Goal: Task Accomplishment & Management: Manage account settings

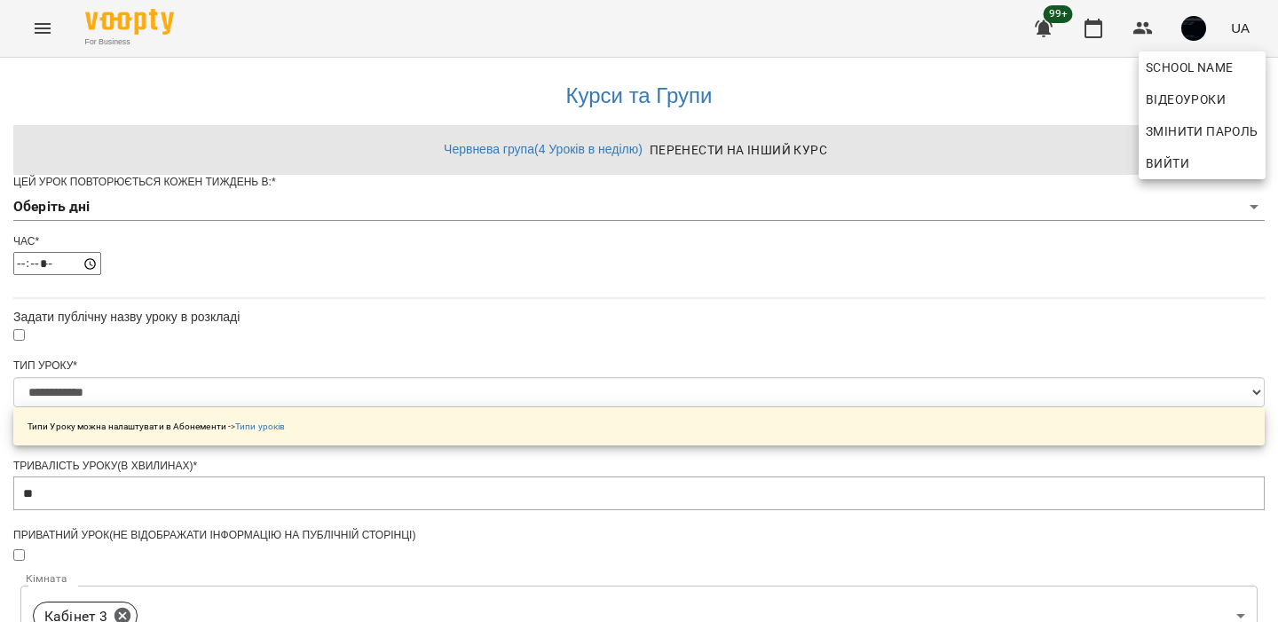
select select "**********"
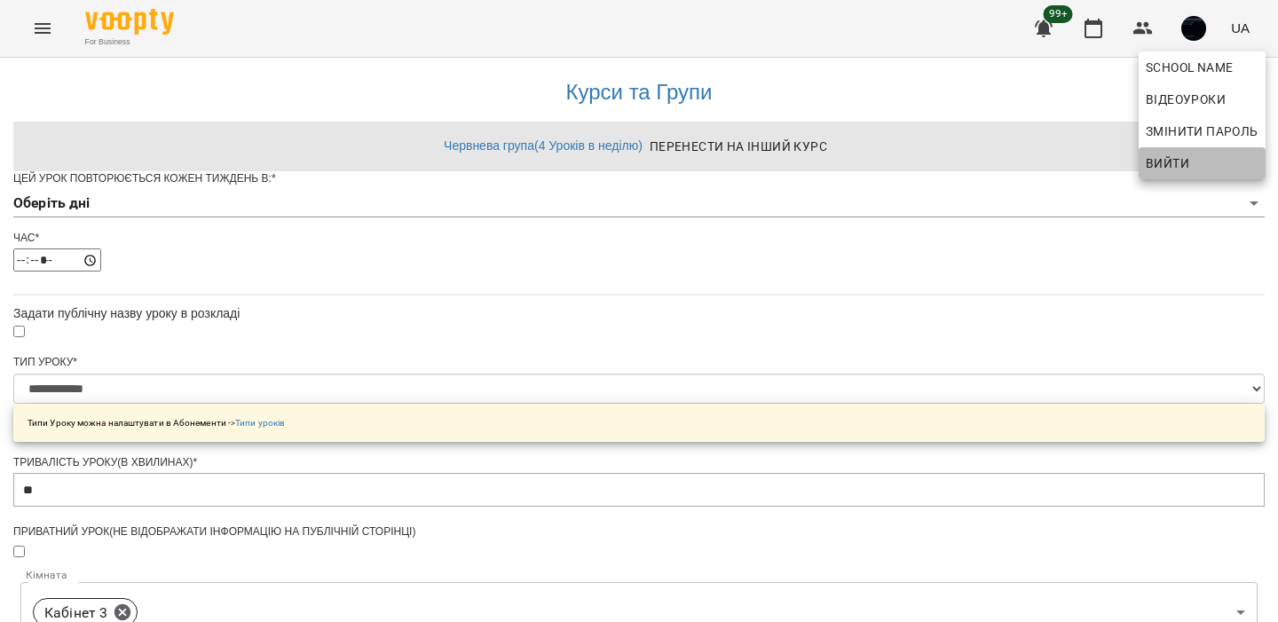
click at [1166, 147] on button "Вийти" at bounding box center [1201, 163] width 127 height 32
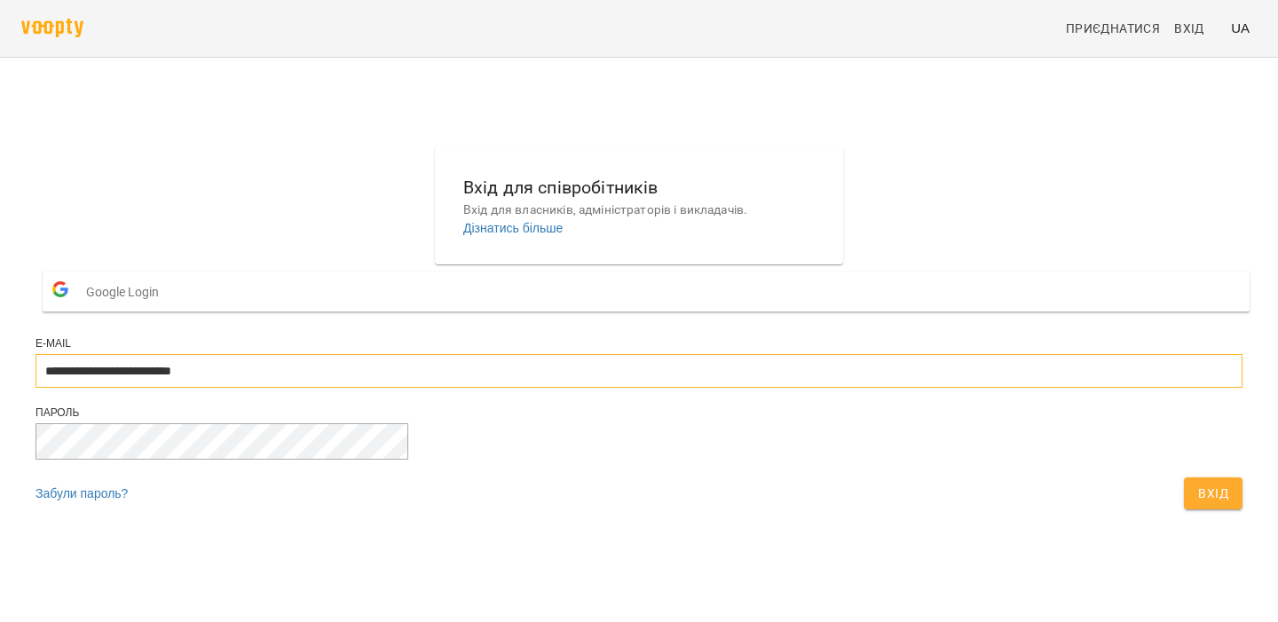
click at [628, 388] on input "**********" at bounding box center [638, 371] width 1207 height 34
type input "**********"
click at [798, 477] on div "Пароль" at bounding box center [638, 441] width 1207 height 72
click at [1183, 509] on button "Вхід" at bounding box center [1212, 493] width 59 height 32
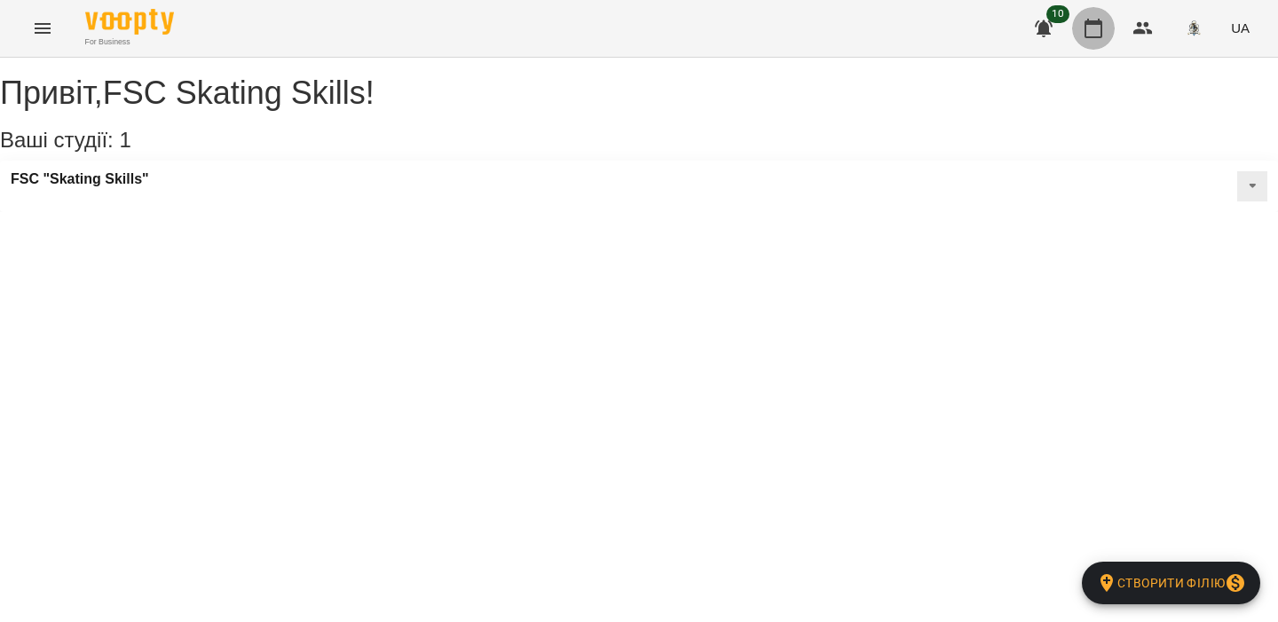
click at [1080, 34] on button "button" at bounding box center [1093, 28] width 43 height 43
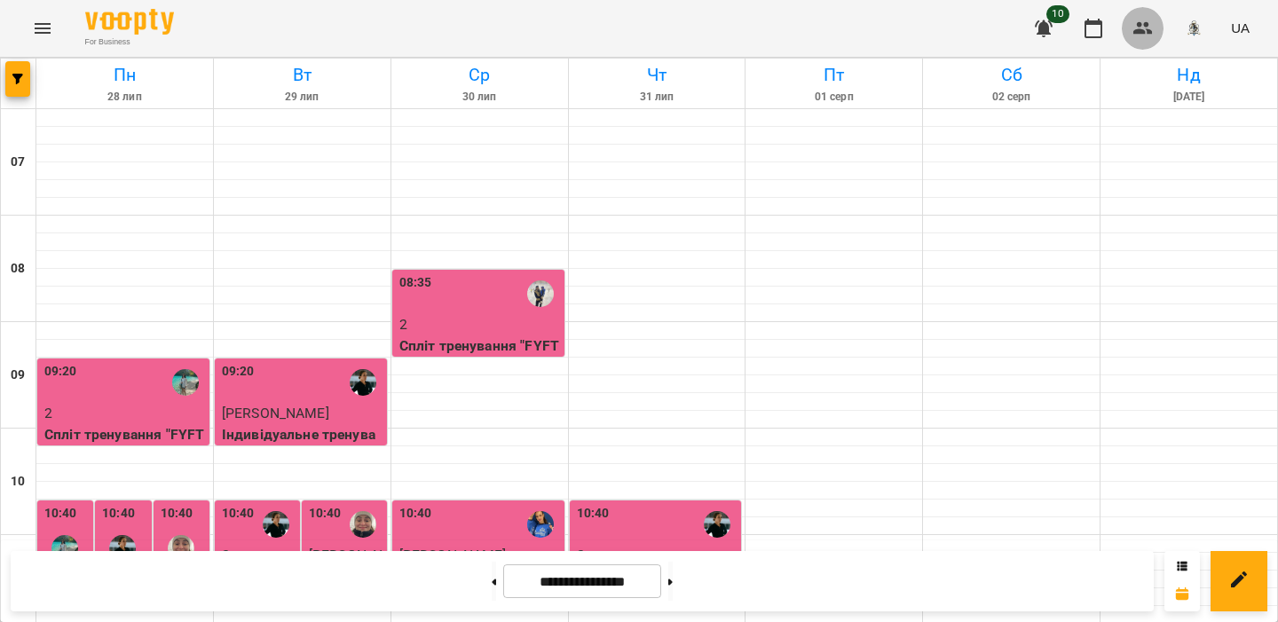
click at [1152, 28] on icon "button" at bounding box center [1142, 28] width 21 height 21
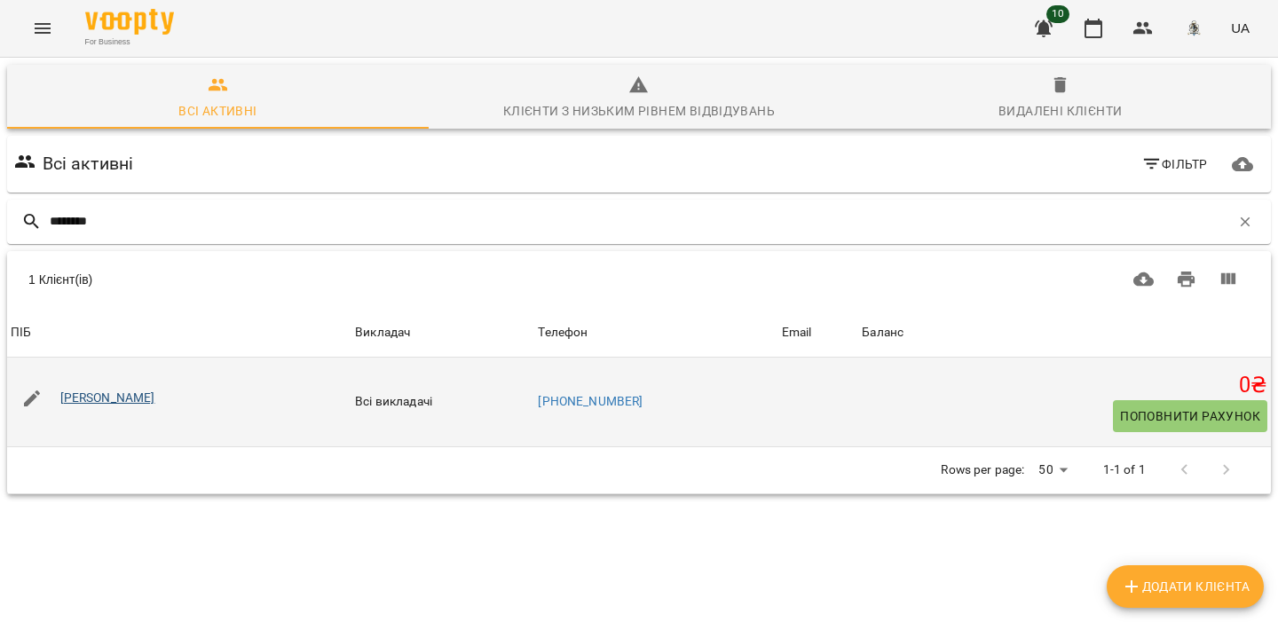
type input "********"
click at [133, 403] on link "Гуськова Аліса Дмитрівна" at bounding box center [107, 397] width 95 height 14
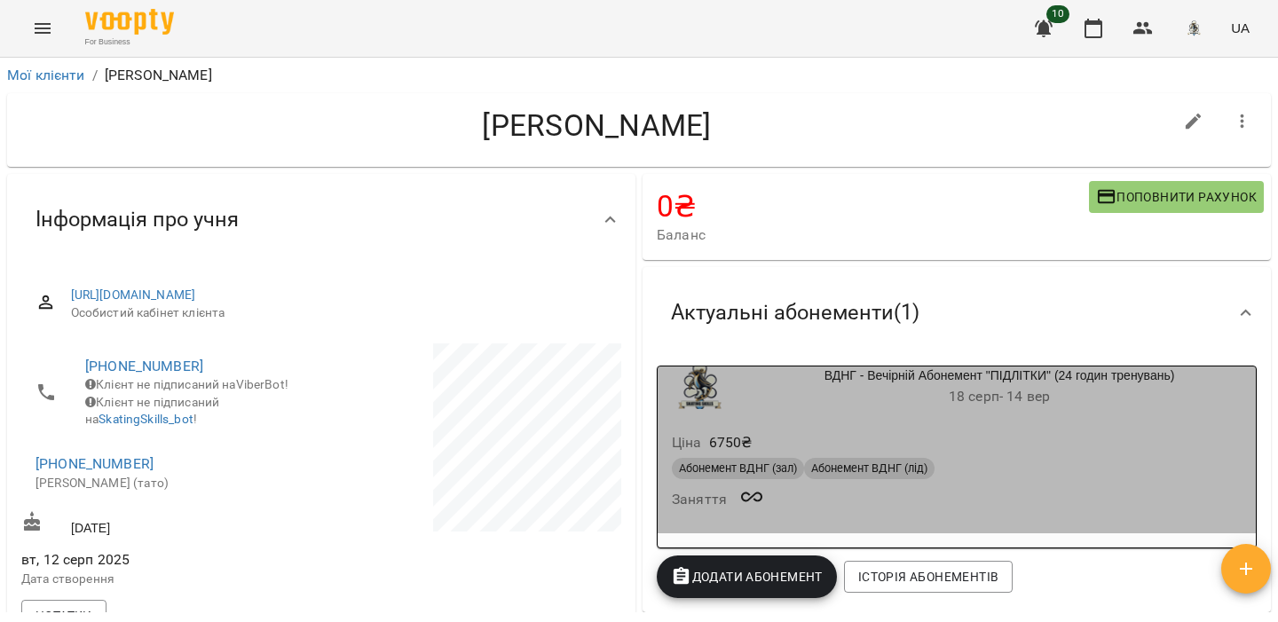
click at [783, 479] on div "Абонемент ВДНГ (зал)" at bounding box center [738, 468] width 132 height 21
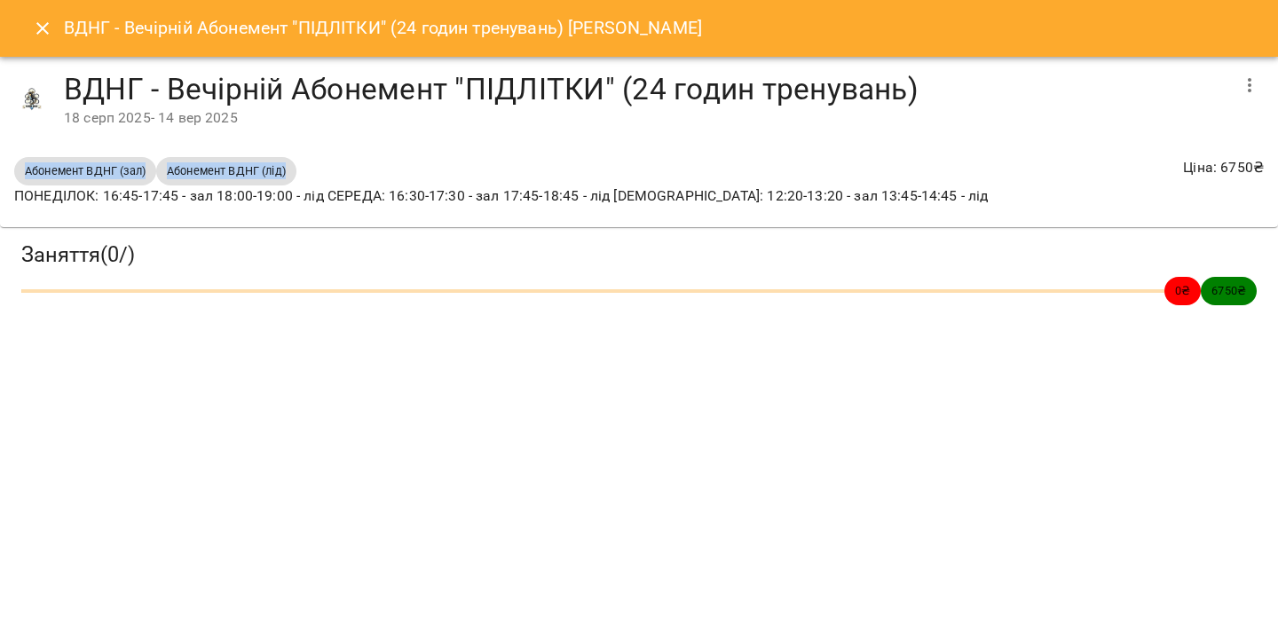
drag, startPoint x: 294, startPoint y: 171, endPoint x: 21, endPoint y: 171, distance: 272.4
click at [21, 171] on div "Абонемент ВДНГ (зал) Абонемент ВДНГ (лід) ПОНЕДІЛОК: 16:45-17:45 - зал 18:00-19…" at bounding box center [501, 181] width 981 height 57
copy div "Абонемент ВДНГ (зал) Абонемент ВДНГ (лід)"
click at [52, 30] on icon "Close" at bounding box center [42, 28] width 21 height 21
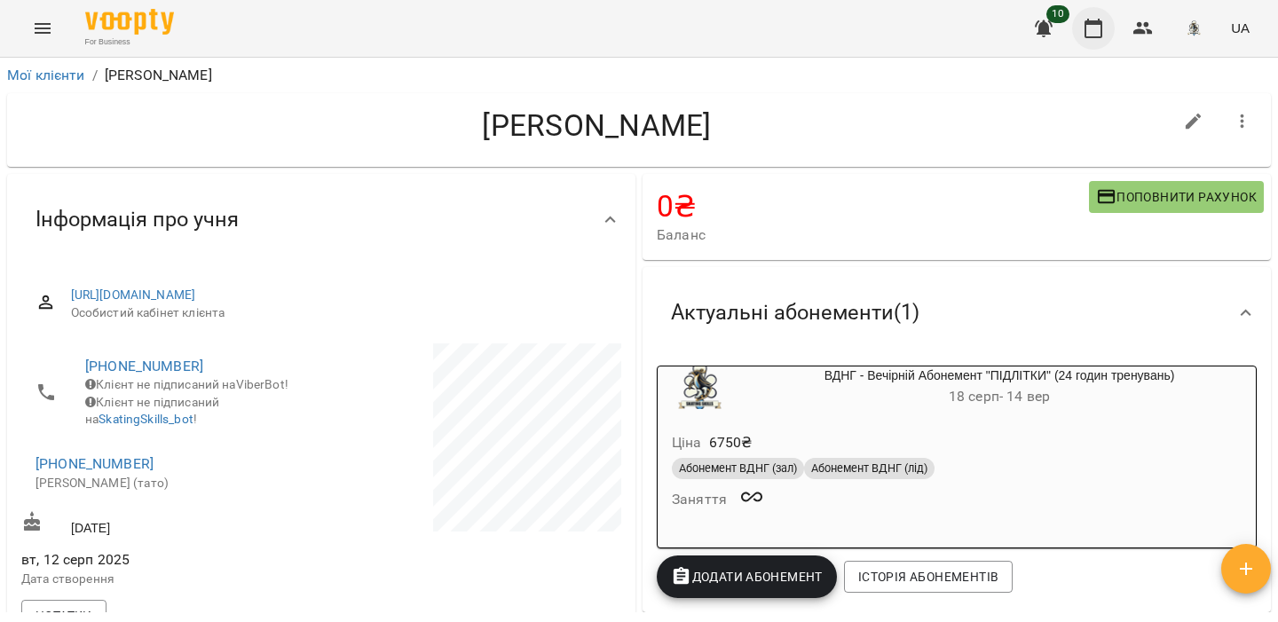
click at [1089, 23] on icon "button" at bounding box center [1093, 29] width 18 height 20
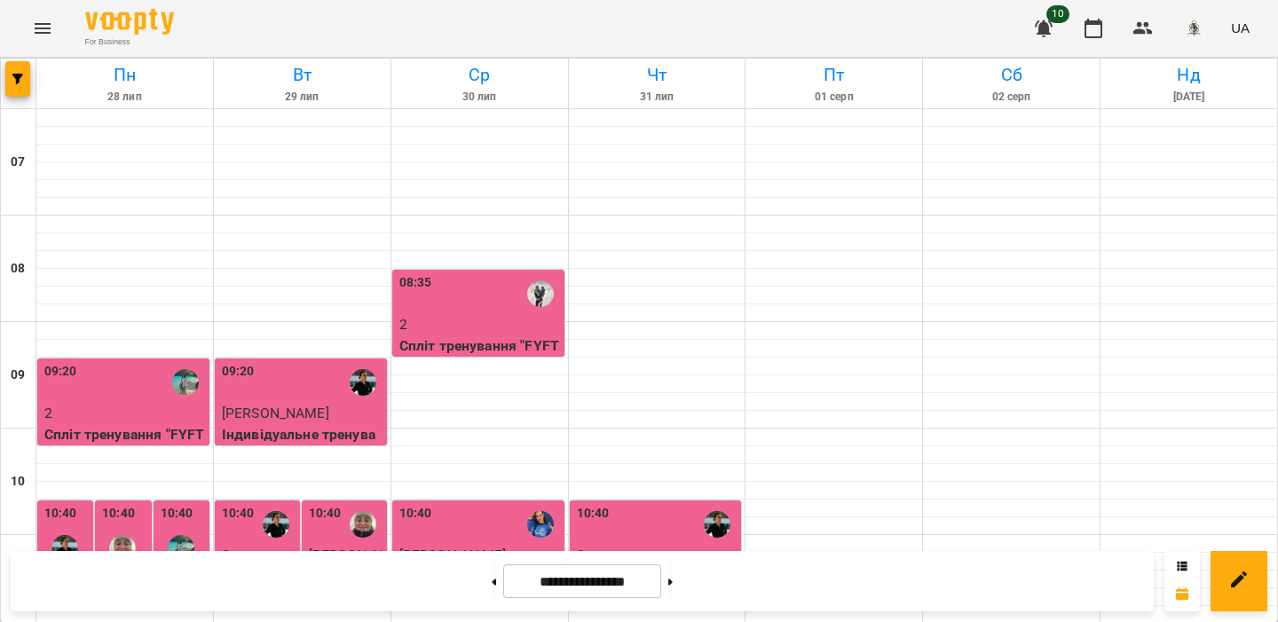
click at [499, 317] on p "2" at bounding box center [479, 324] width 161 height 21
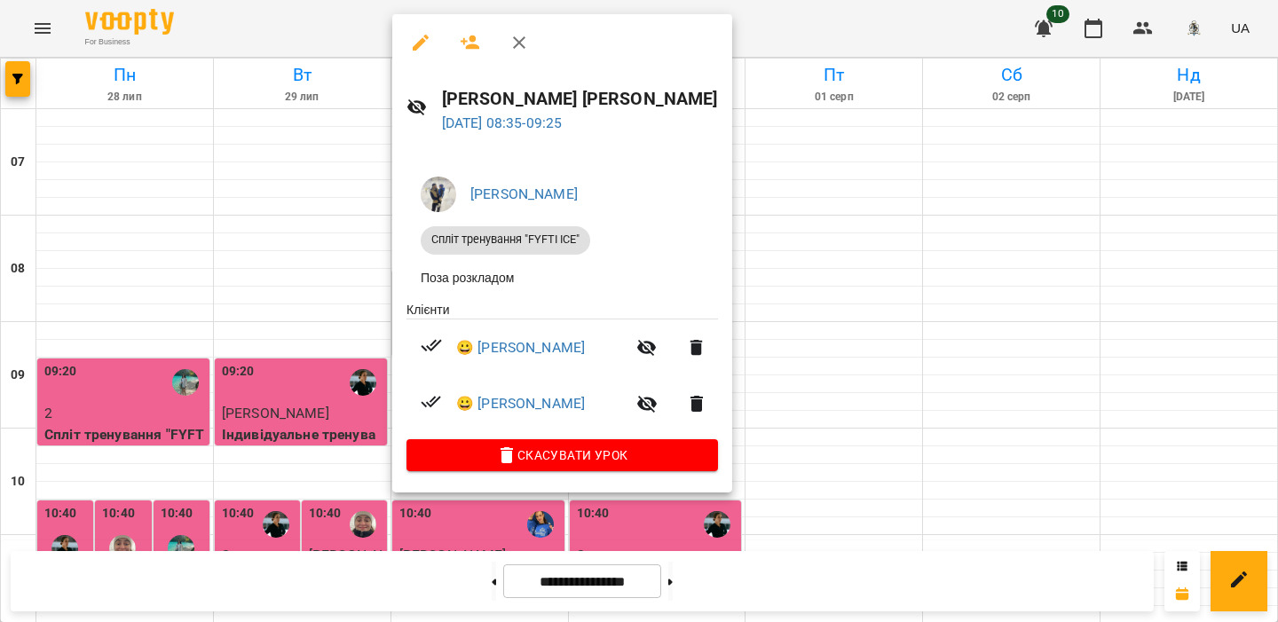
click at [343, 123] on div at bounding box center [639, 311] width 1278 height 622
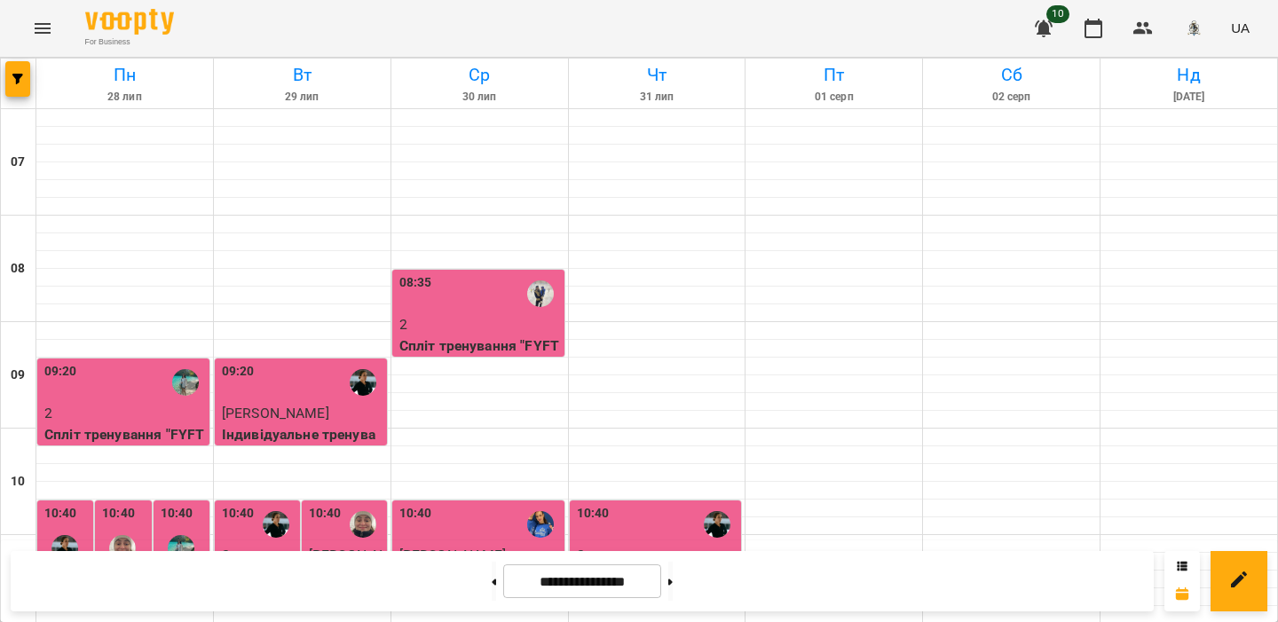
click at [487, 327] on p "2" at bounding box center [479, 324] width 161 height 21
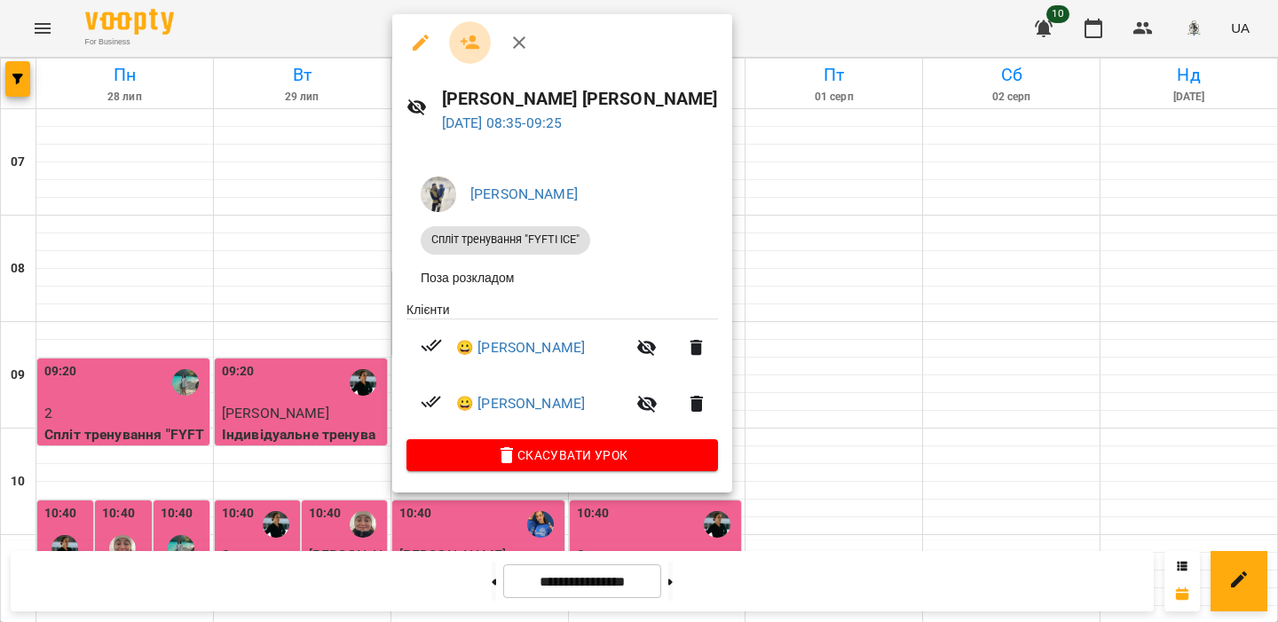
click at [471, 49] on icon "button" at bounding box center [470, 42] width 21 height 21
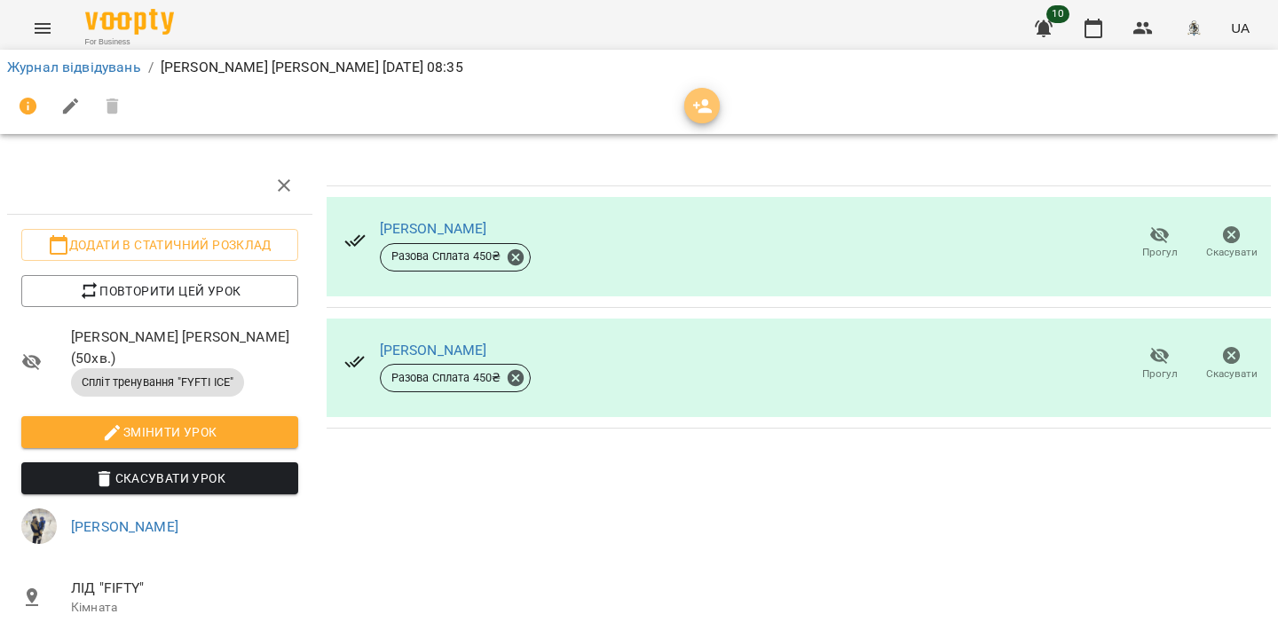
click at [704, 106] on icon "button" at bounding box center [702, 106] width 21 height 21
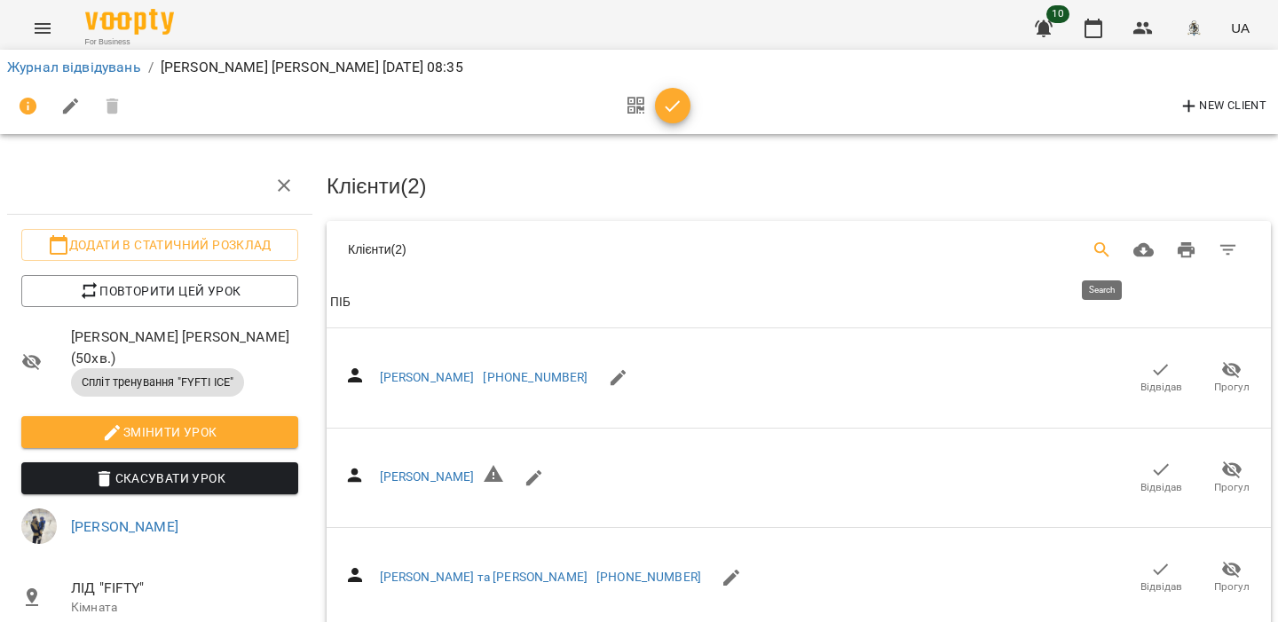
click at [1093, 240] on icon "Search" at bounding box center [1101, 250] width 21 height 21
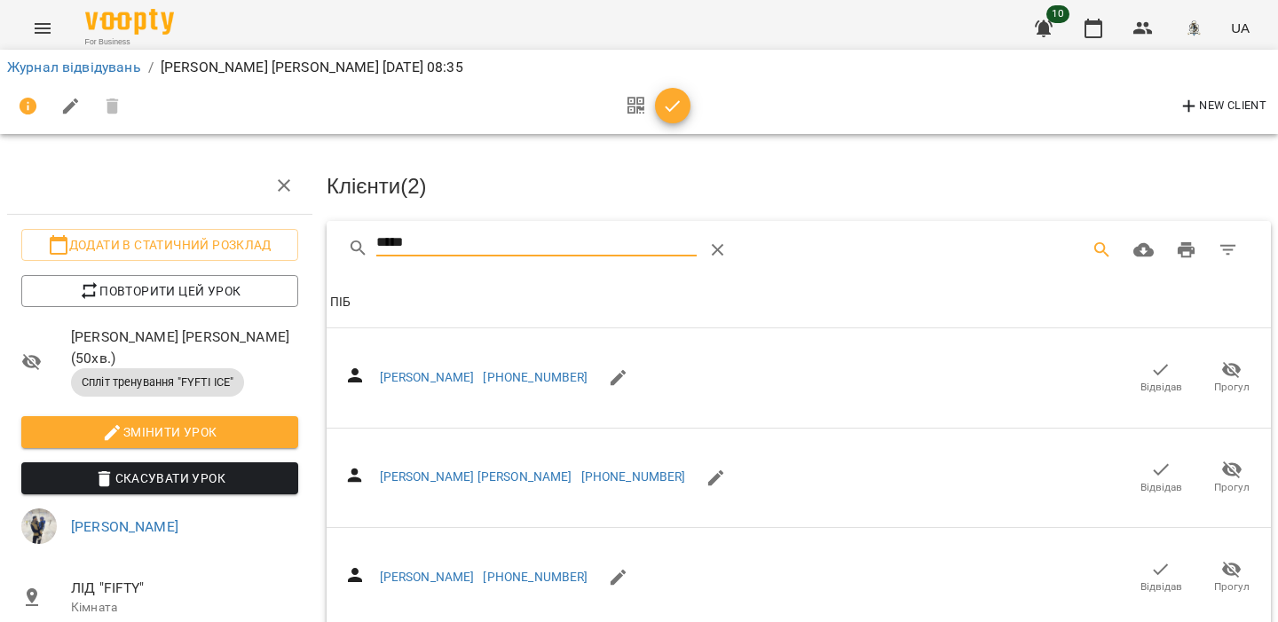
type input "*****"
click at [1175, 20] on button "button" at bounding box center [1193, 28] width 46 height 46
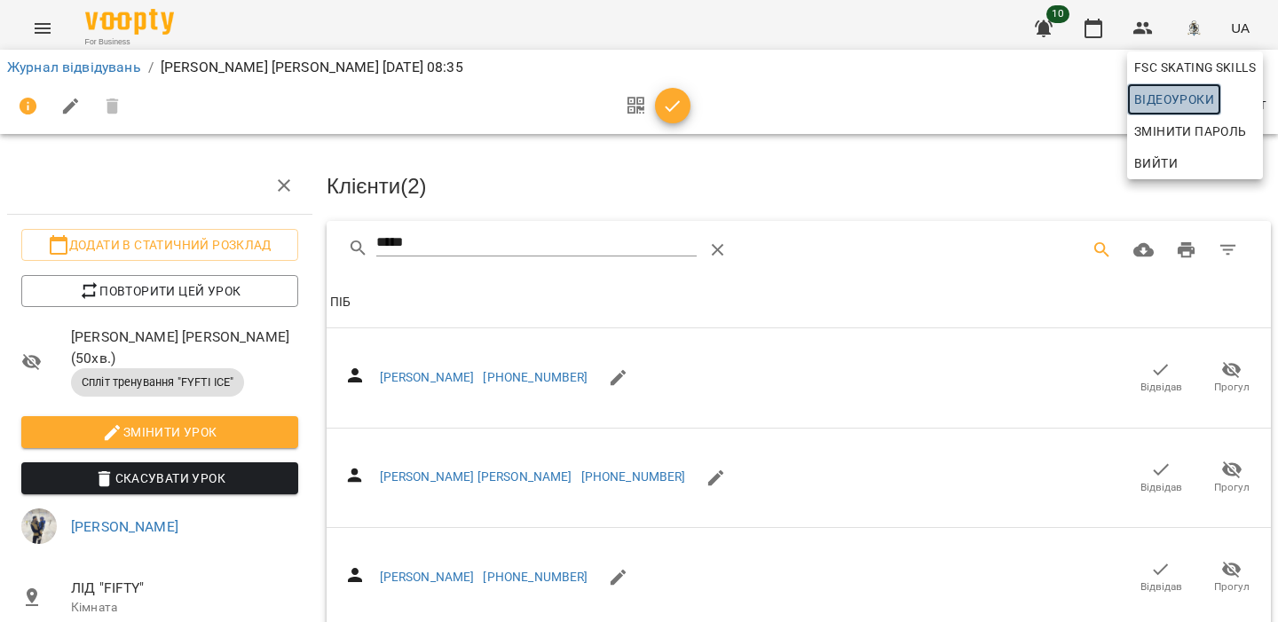
click at [1160, 94] on span "Відеоуроки" at bounding box center [1174, 99] width 80 height 21
click at [1150, 162] on span "Вийти" at bounding box center [1155, 163] width 43 height 21
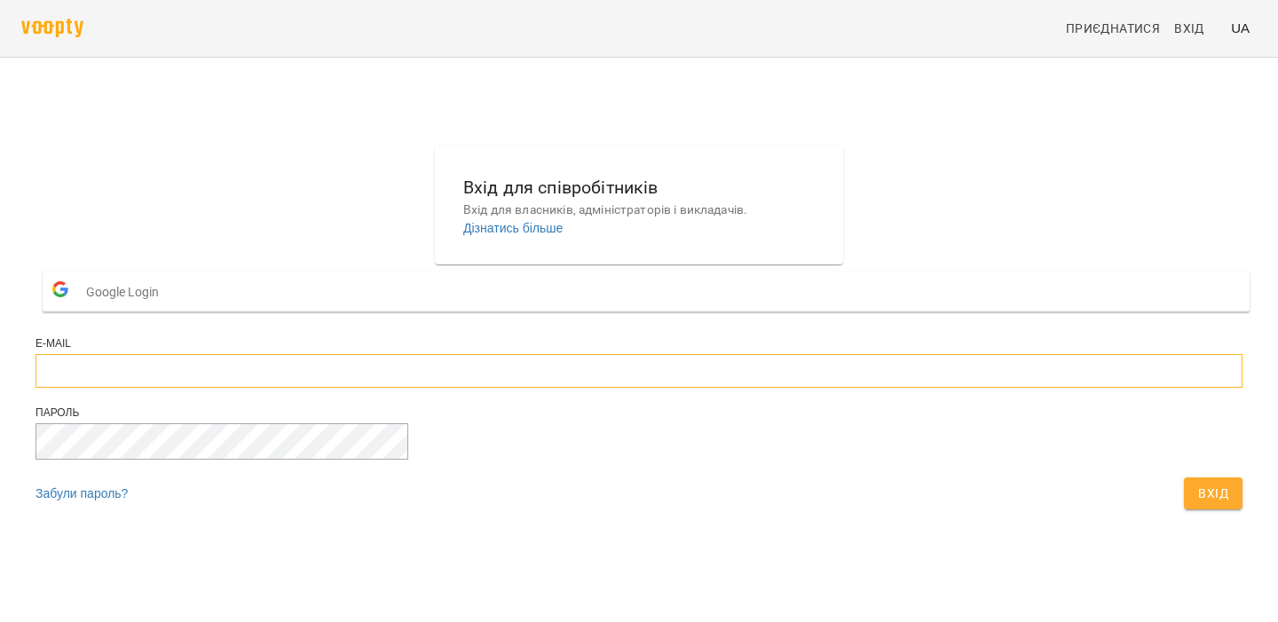
type input "**********"
click at [1183, 509] on button "Вхід" at bounding box center [1212, 493] width 59 height 32
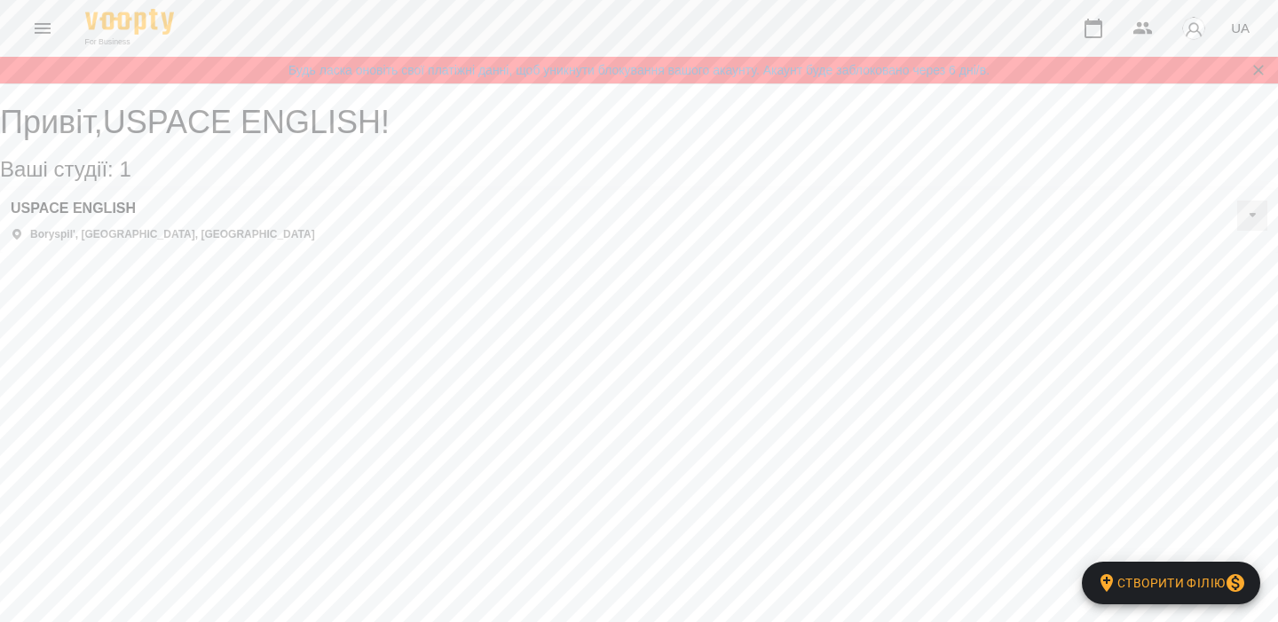
click at [39, 42] on button "Menu" at bounding box center [42, 28] width 43 height 43
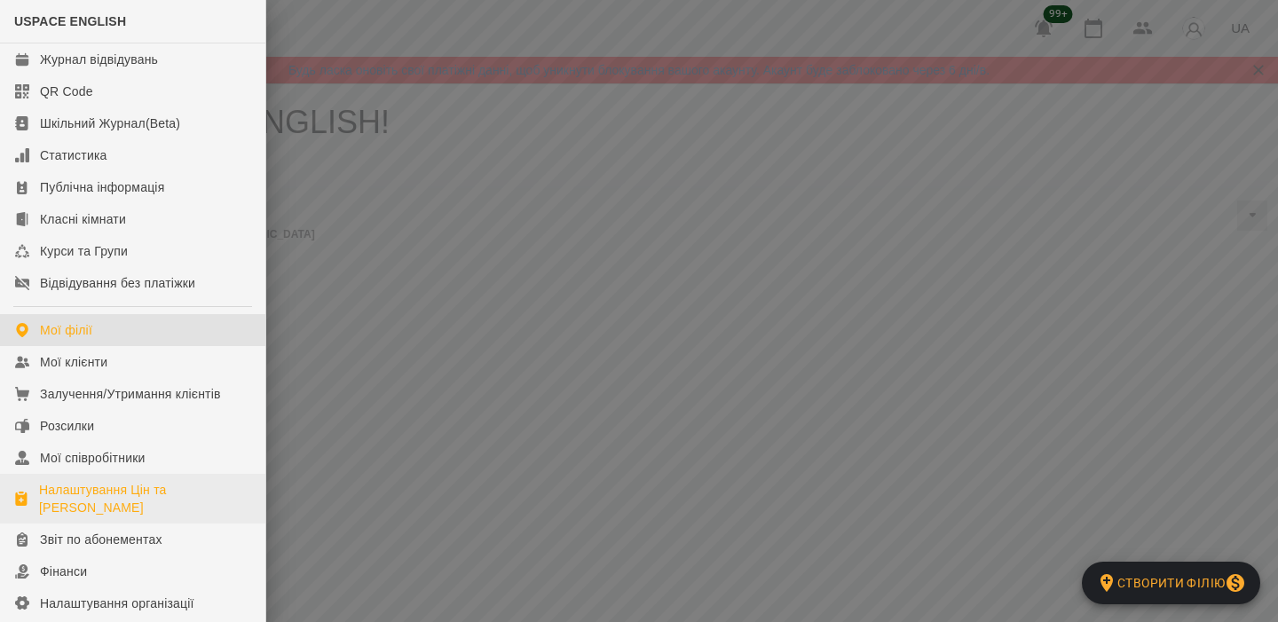
scroll to position [211, 0]
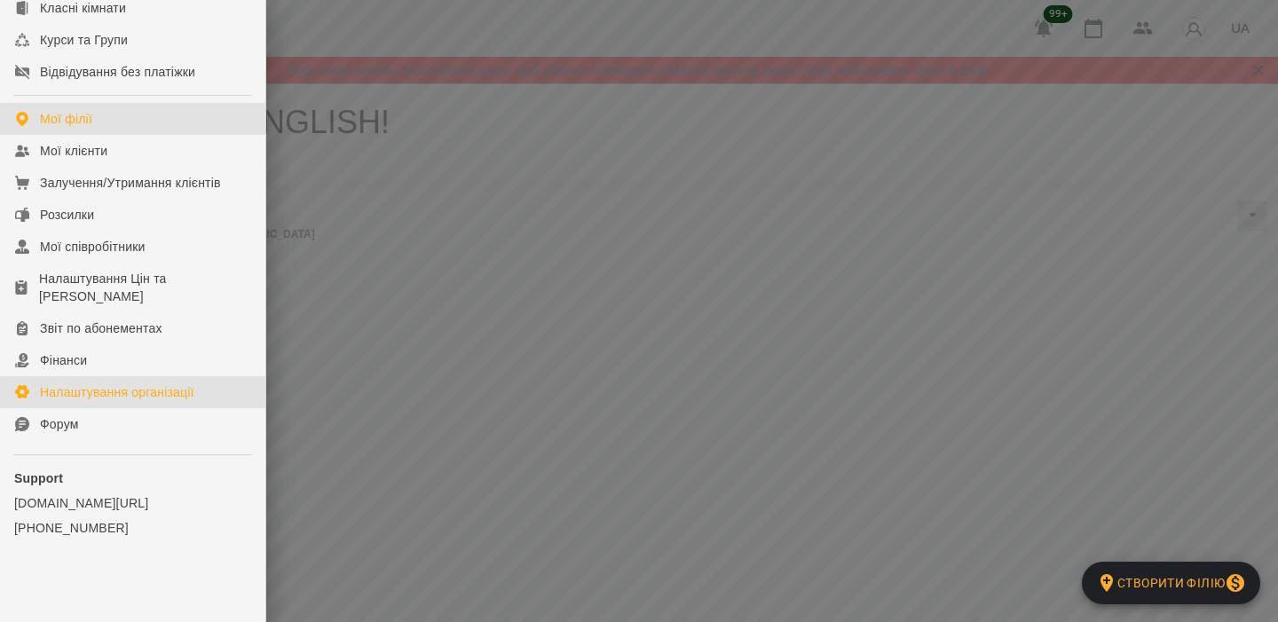
click at [146, 404] on link "Налаштування організації" at bounding box center [132, 392] width 265 height 32
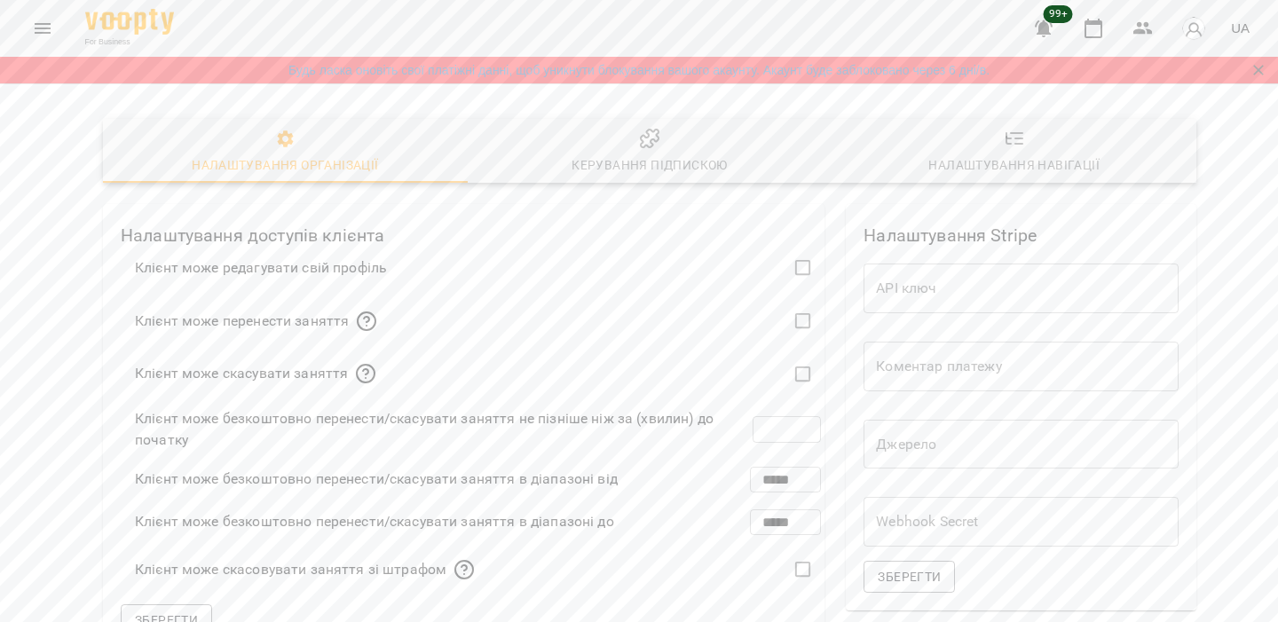
click at [613, 147] on span "Керування підпискою" at bounding box center [649, 152] width 343 height 48
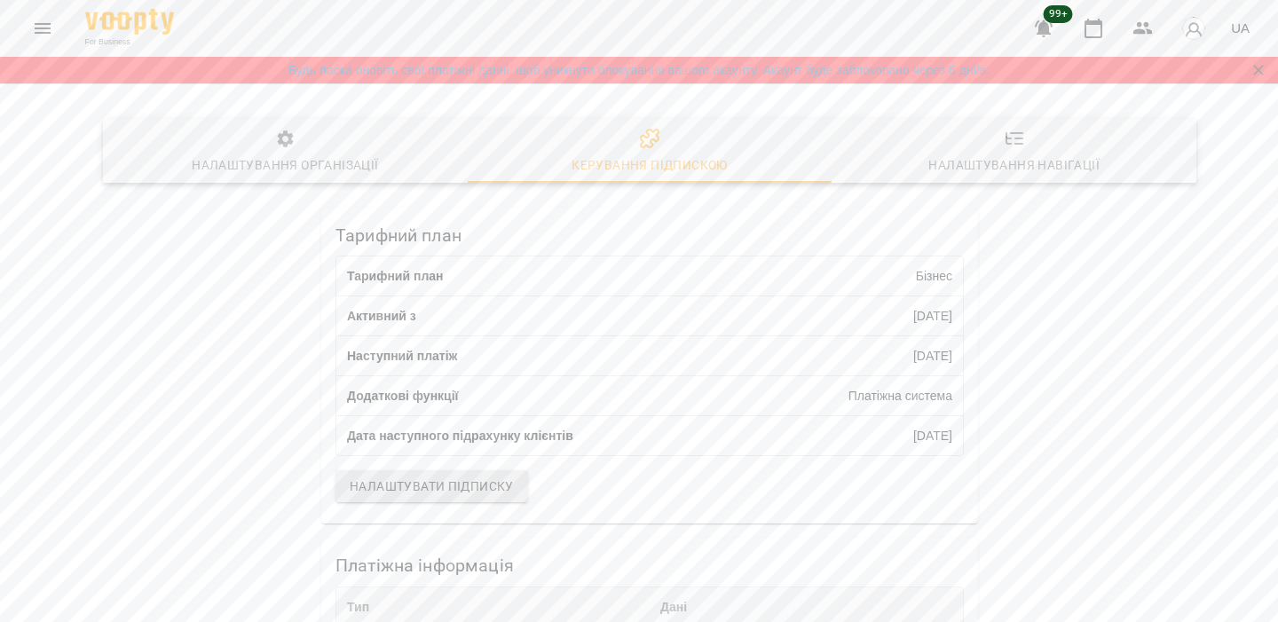
scroll to position [476, 0]
click at [51, 35] on icon "Menu" at bounding box center [42, 28] width 21 height 21
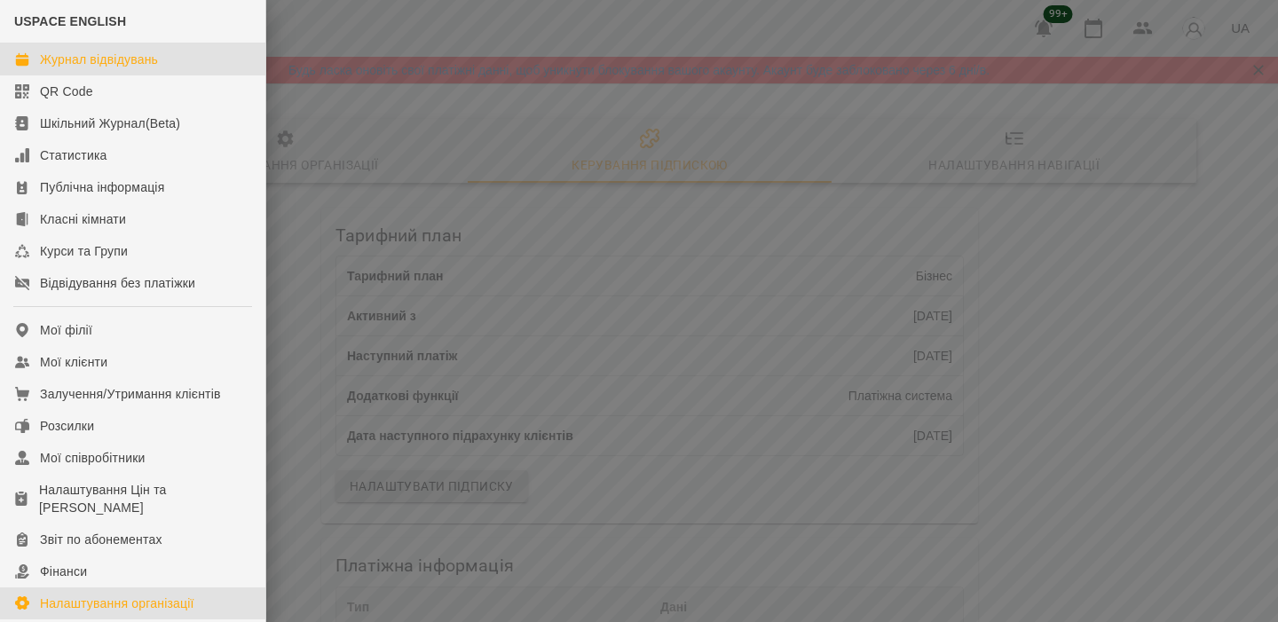
click at [77, 74] on link "Журнал відвідувань" at bounding box center [132, 59] width 265 height 32
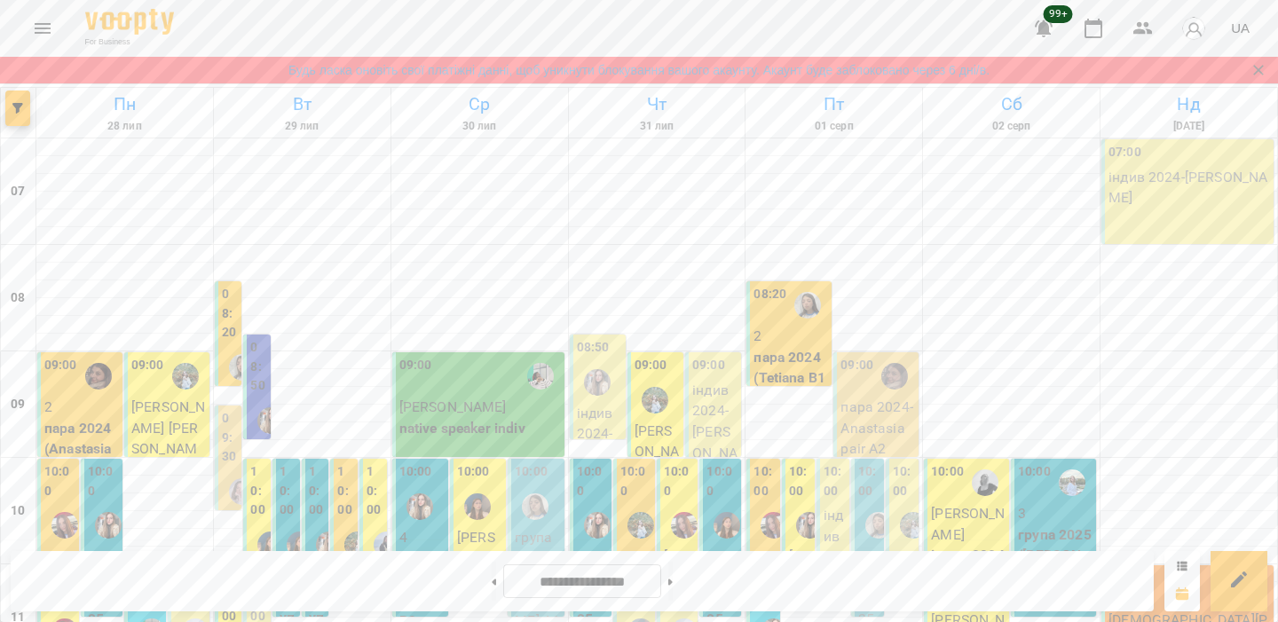
click at [44, 20] on icon "Menu" at bounding box center [42, 28] width 21 height 21
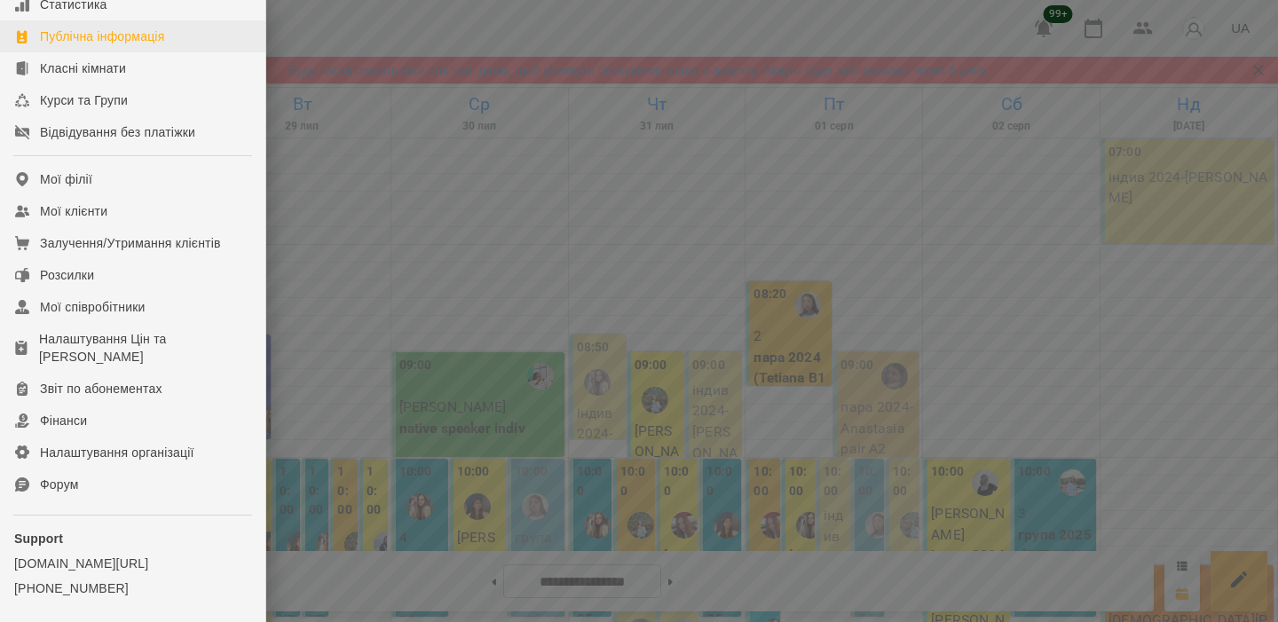
scroll to position [380, 0]
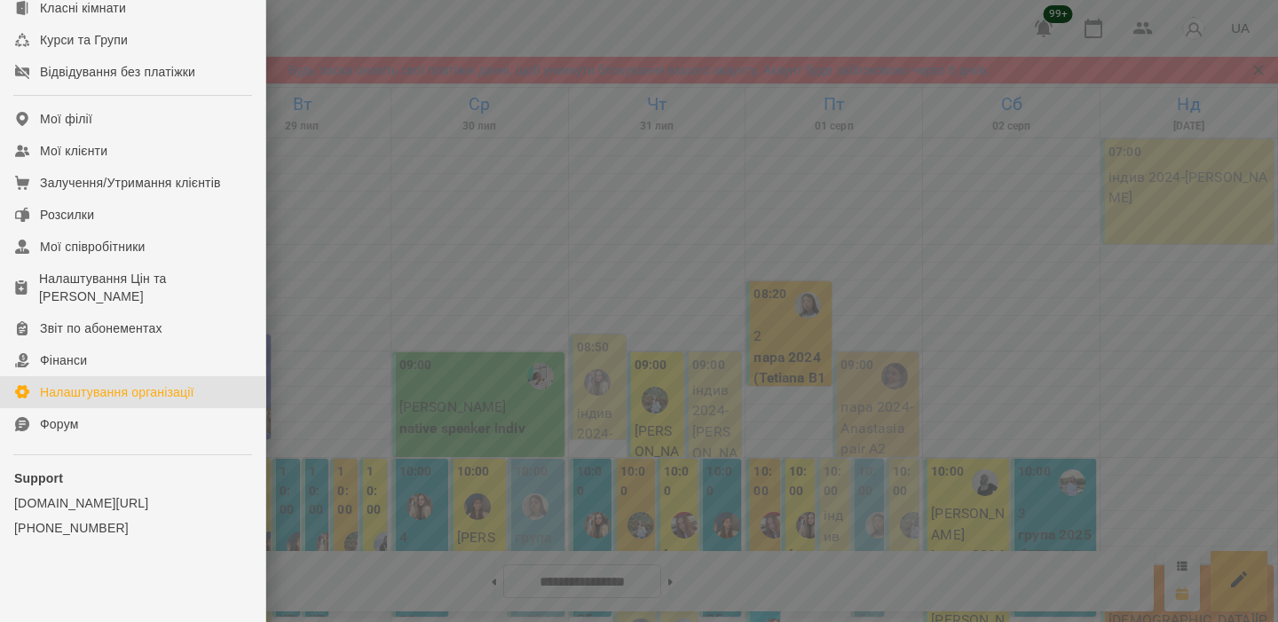
click at [87, 389] on div "Налаштування організації" at bounding box center [117, 392] width 154 height 18
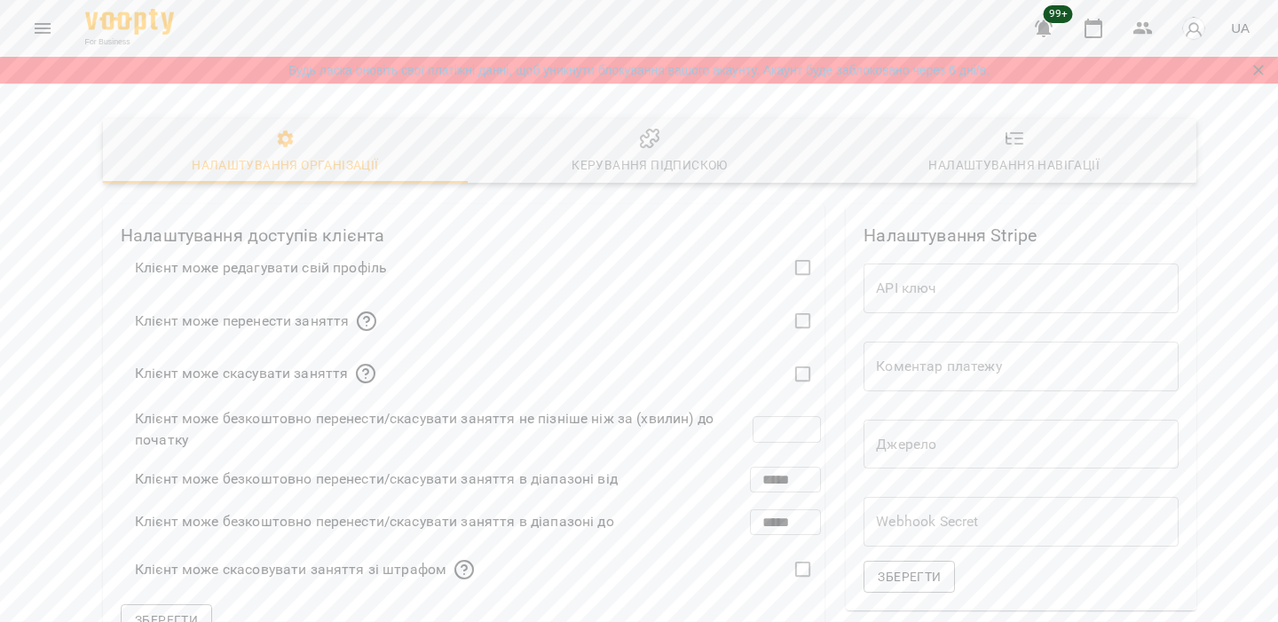
click at [671, 176] on button "Керування підпискою" at bounding box center [650, 151] width 365 height 64
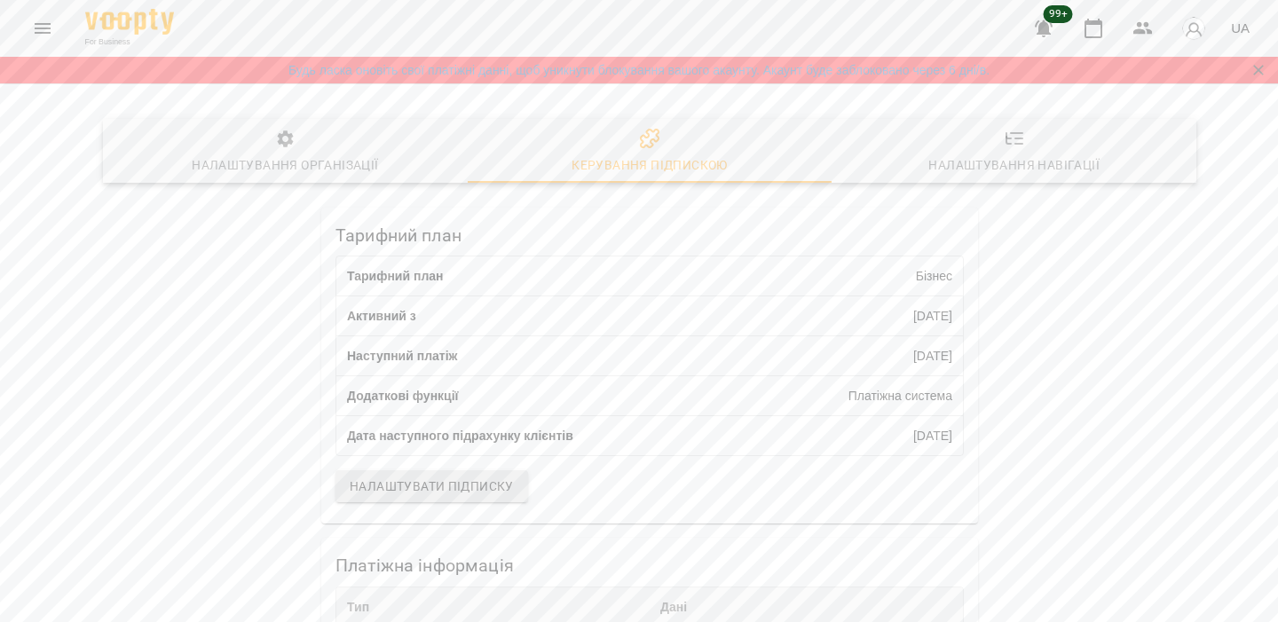
scroll to position [476, 0]
click at [1179, 20] on button "button" at bounding box center [1193, 28] width 46 height 46
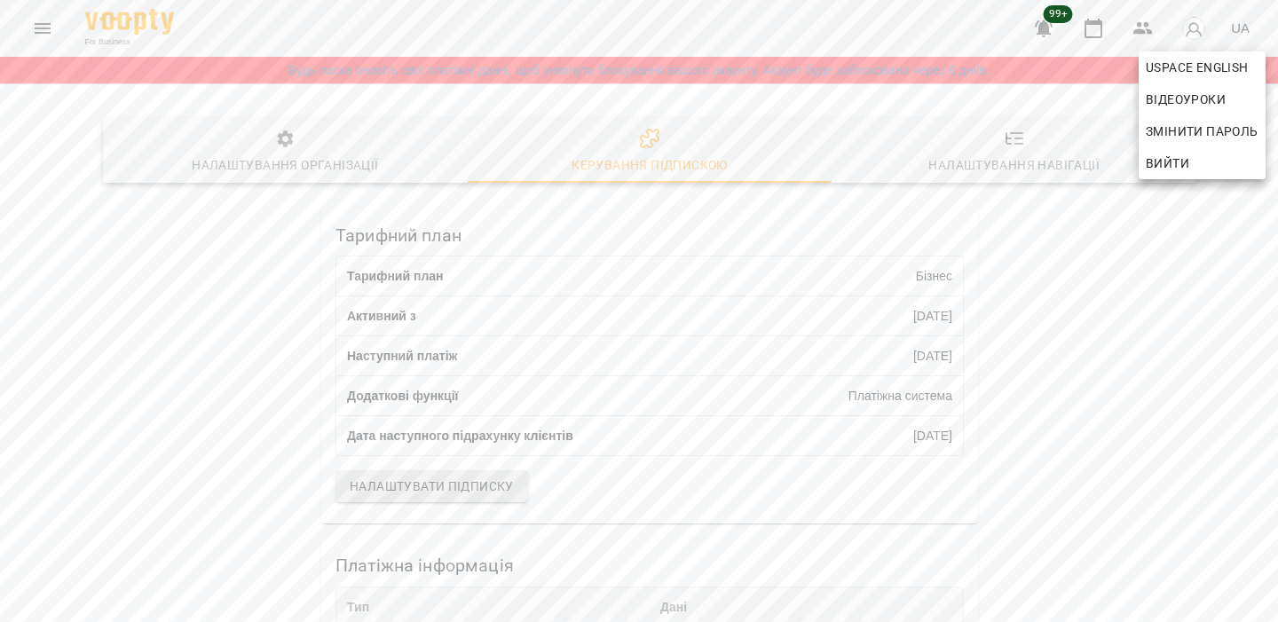
click at [1170, 156] on span "Вийти" at bounding box center [1166, 163] width 43 height 21
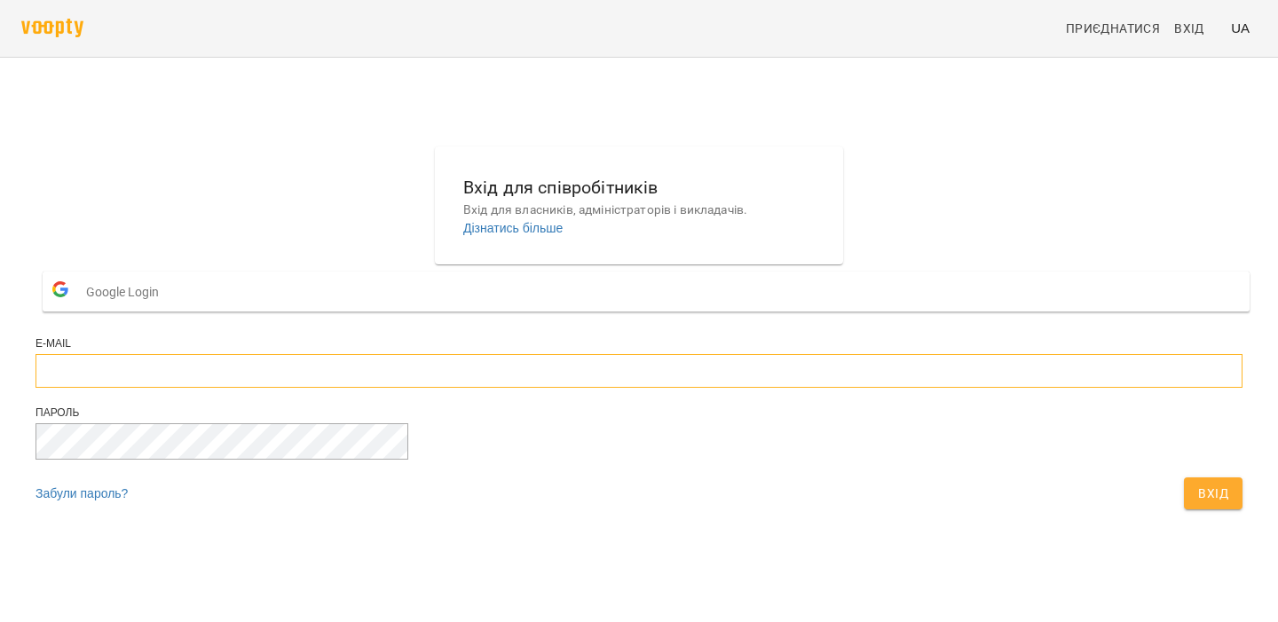
type input "**********"
click at [1180, 513] on div "Вхід" at bounding box center [1213, 493] width 66 height 39
click at [1198, 504] on span "Вхід" at bounding box center [1213, 493] width 30 height 21
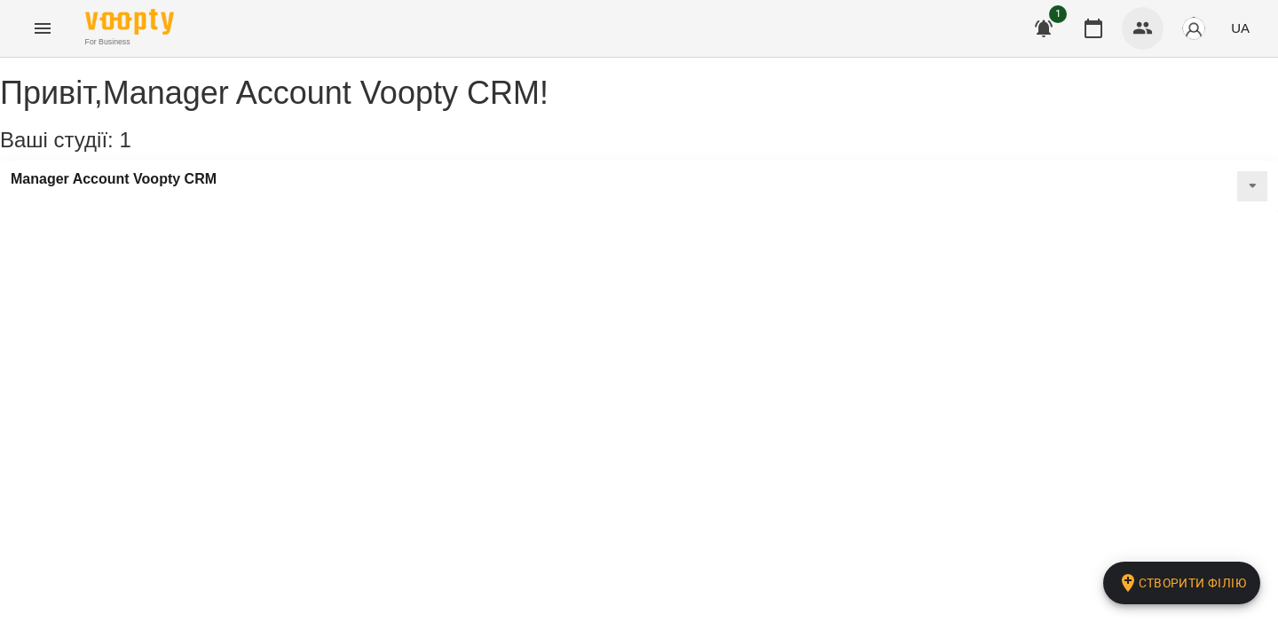
click at [1134, 23] on icon "button" at bounding box center [1142, 28] width 21 height 21
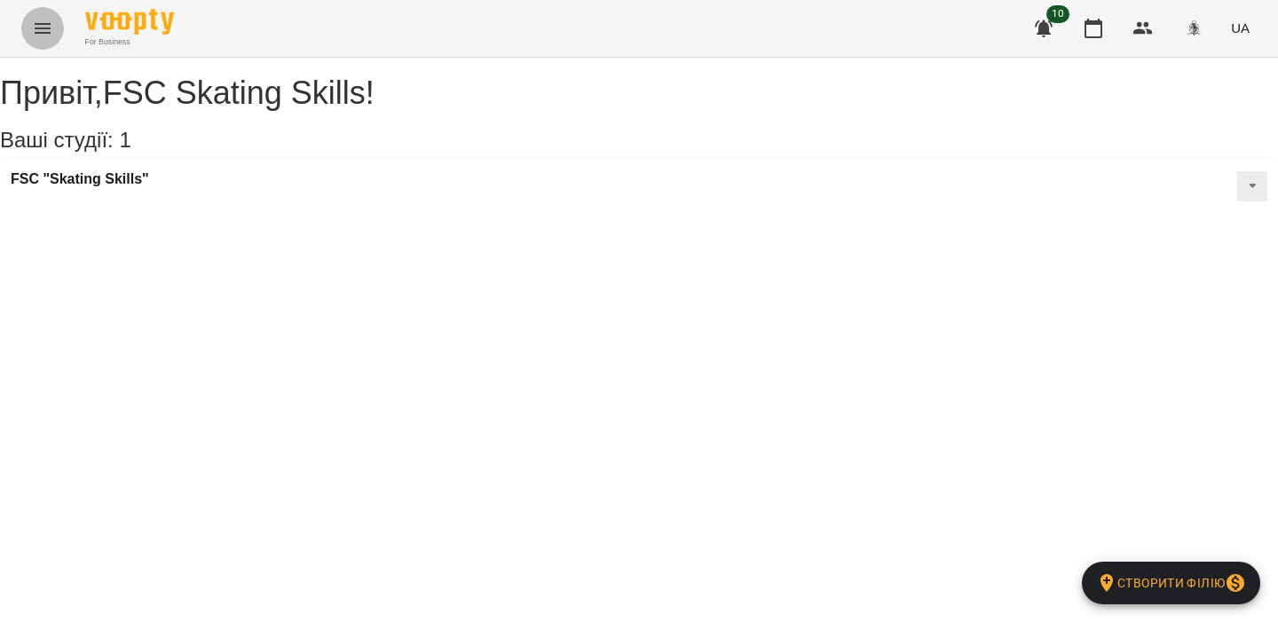
click at [40, 42] on button "Menu" at bounding box center [42, 28] width 43 height 43
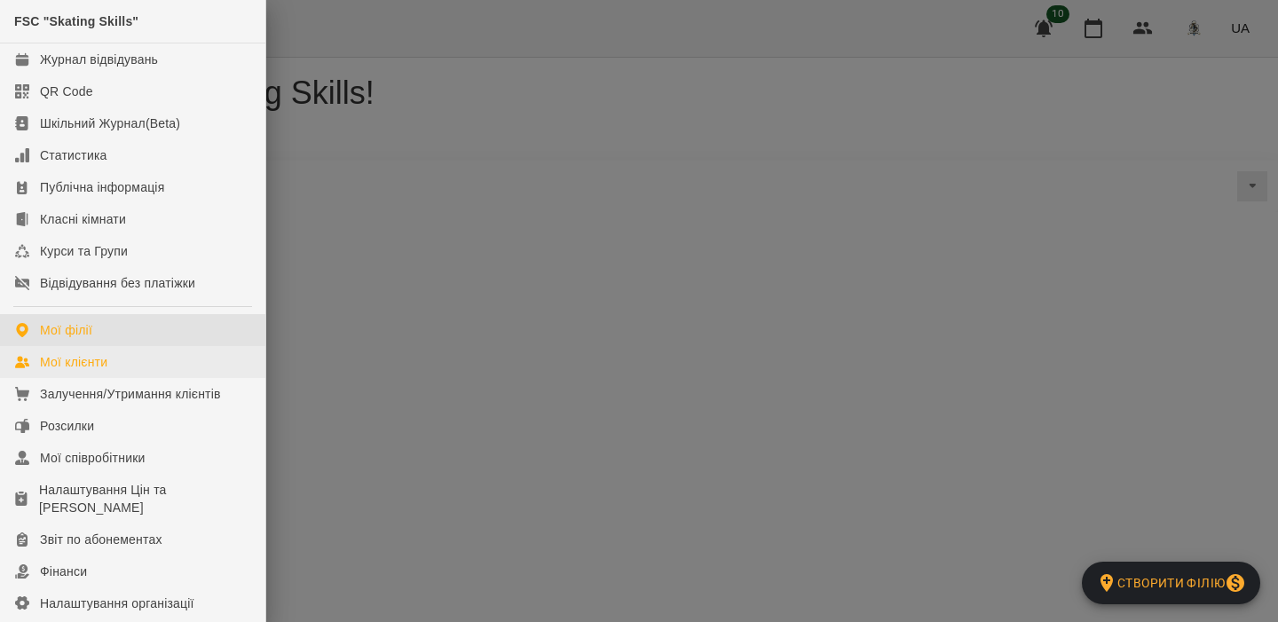
scroll to position [111, 0]
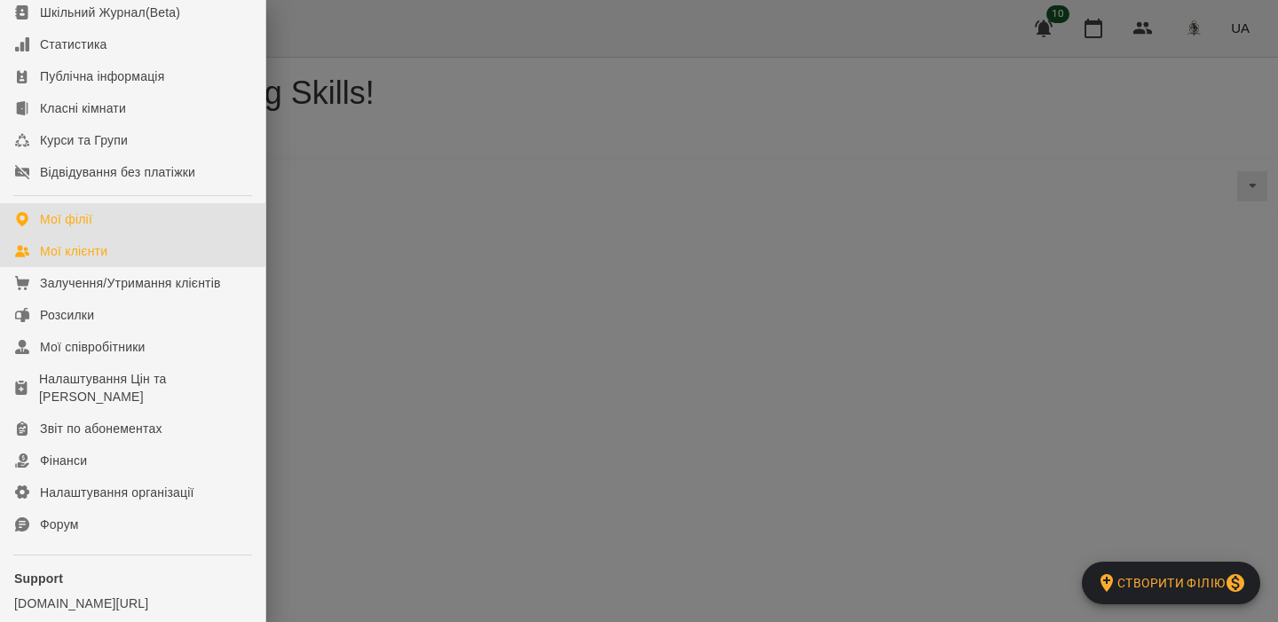
click at [110, 254] on link "Мої клієнти" at bounding box center [132, 251] width 265 height 32
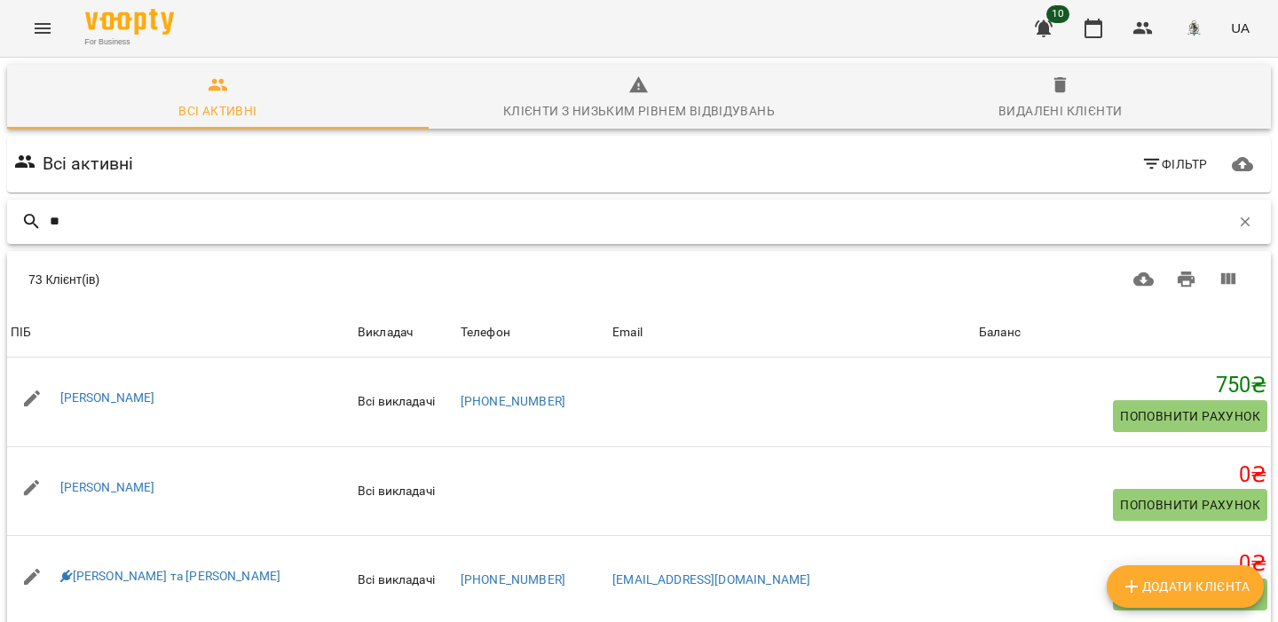
type input "*"
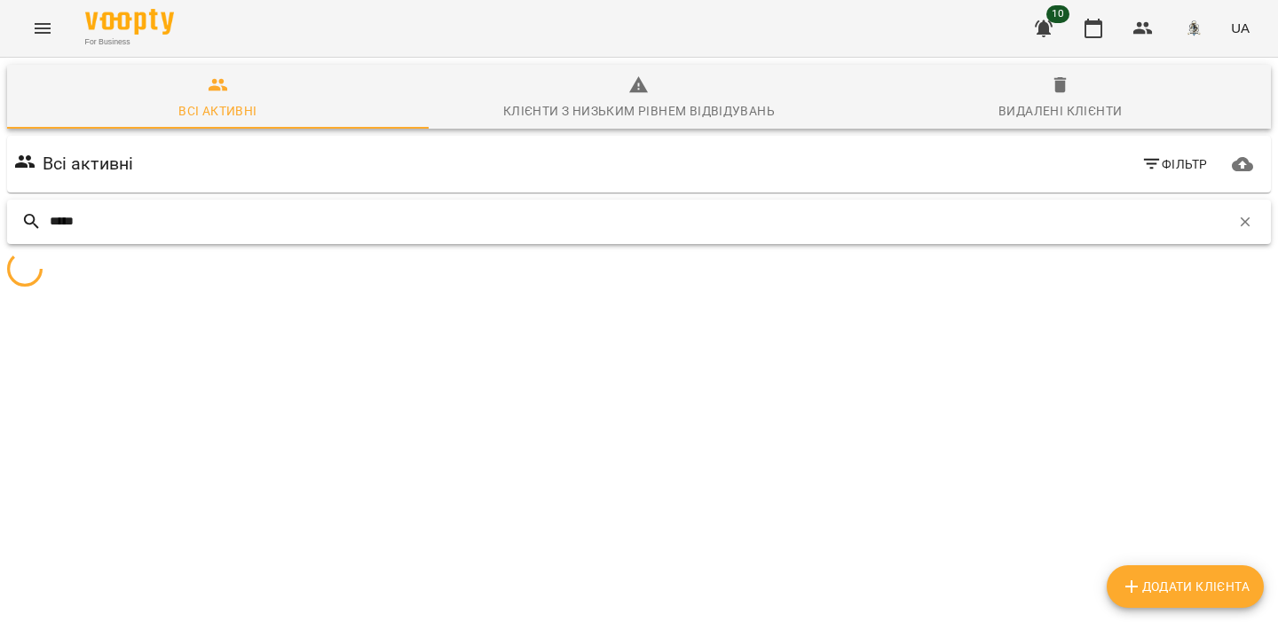
type input "*****"
click at [1197, 22] on img "button" at bounding box center [1193, 28] width 25 height 25
click at [1197, 22] on div at bounding box center [639, 311] width 1278 height 622
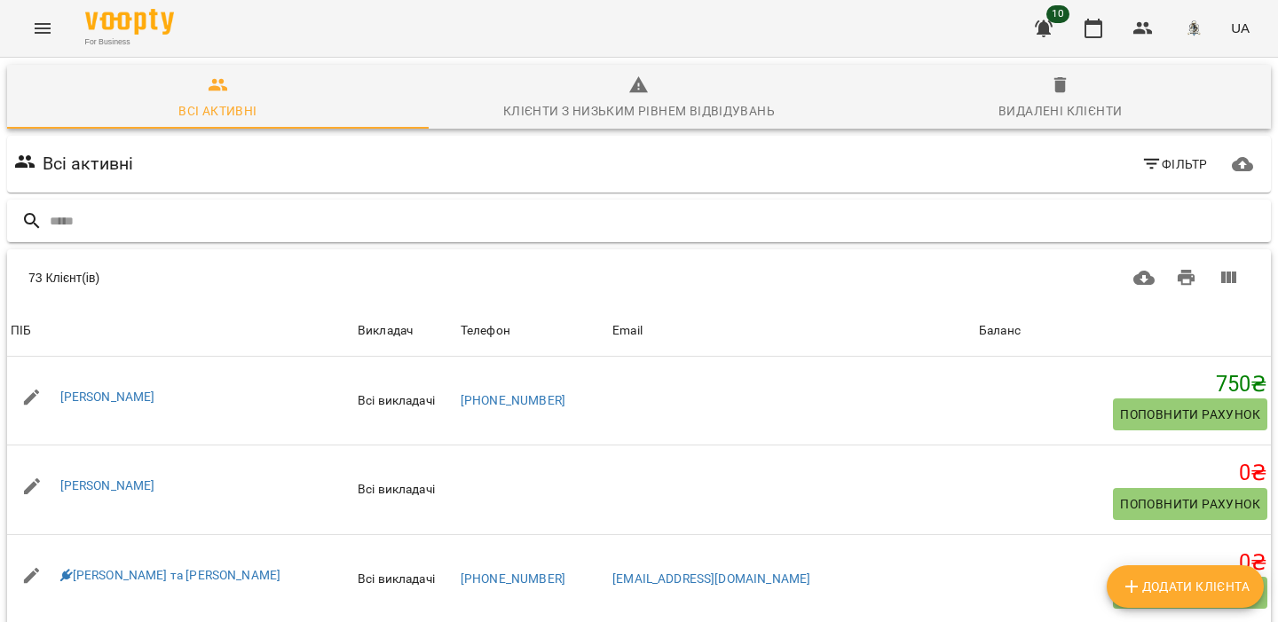
click at [933, 208] on input "text" at bounding box center [657, 221] width 1214 height 29
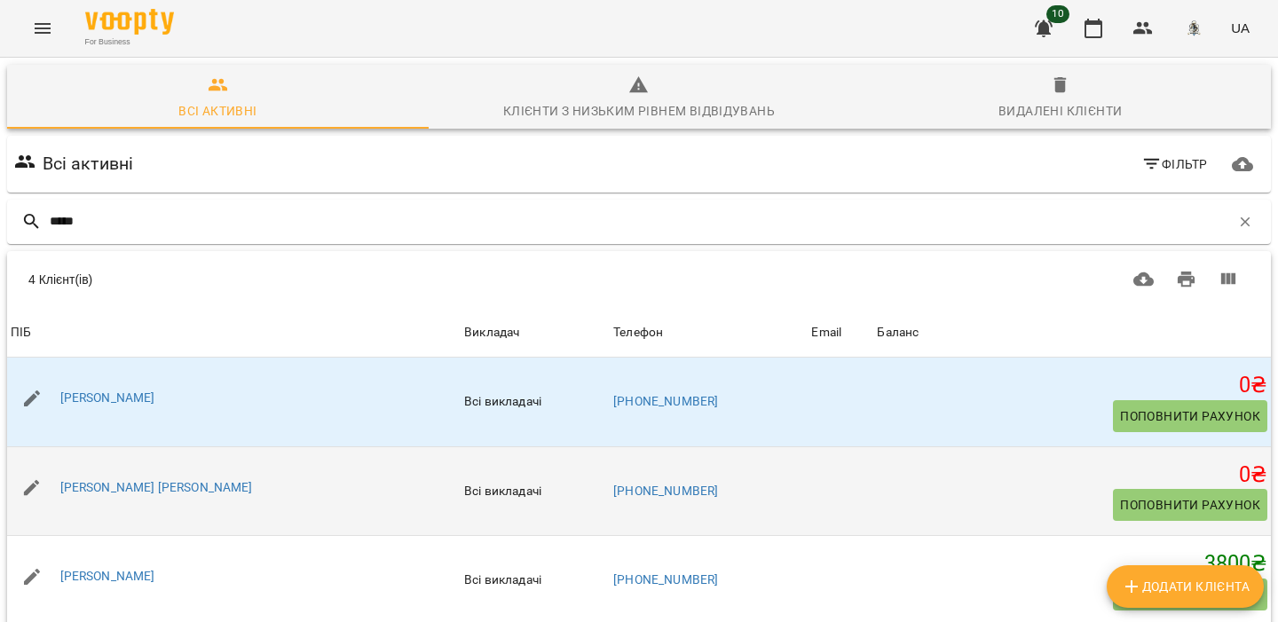
scroll to position [9, 0]
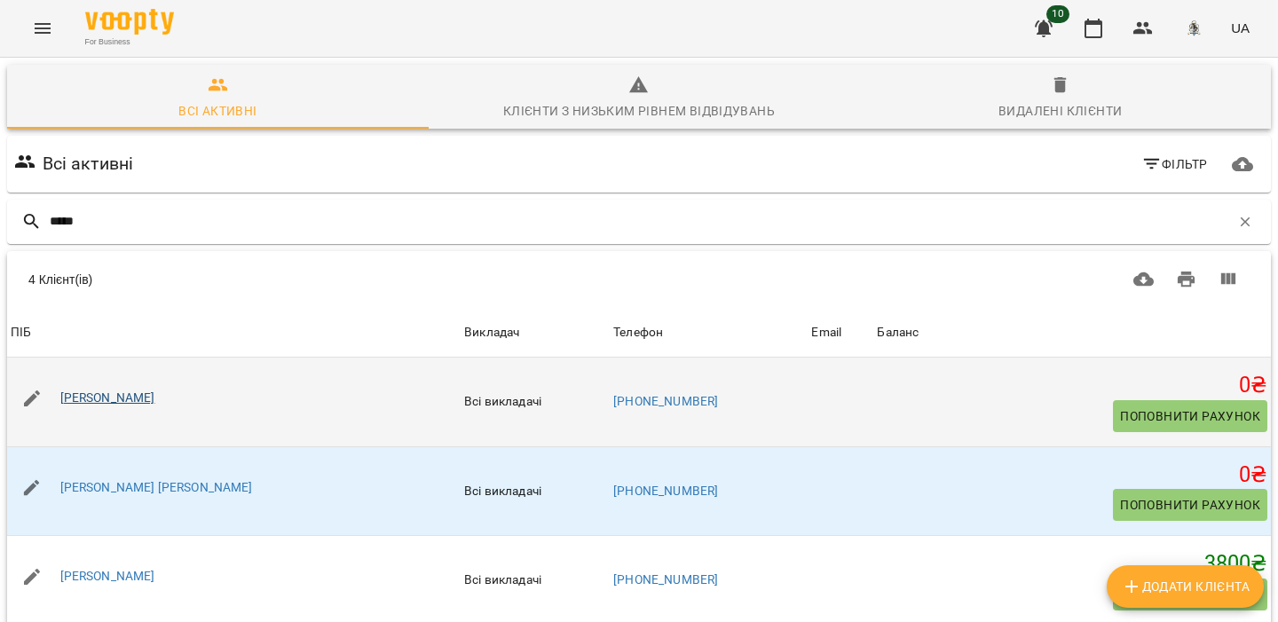
type input "*****"
click at [155, 390] on link "[PERSON_NAME]" at bounding box center [107, 397] width 95 height 14
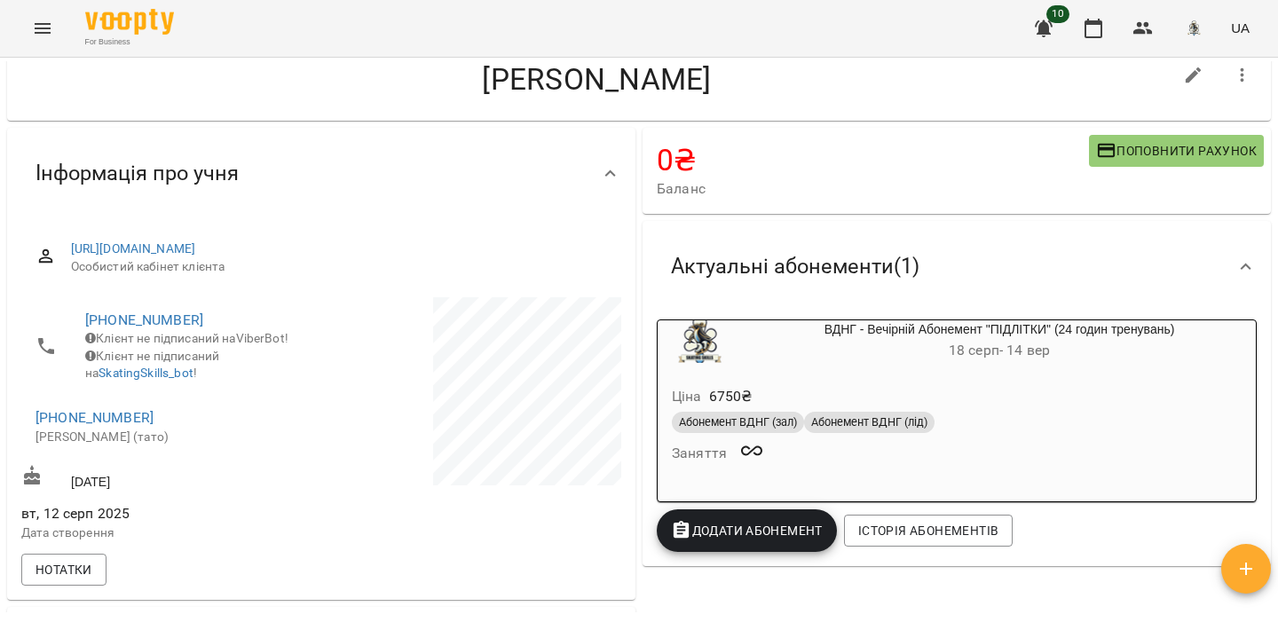
scroll to position [49, 0]
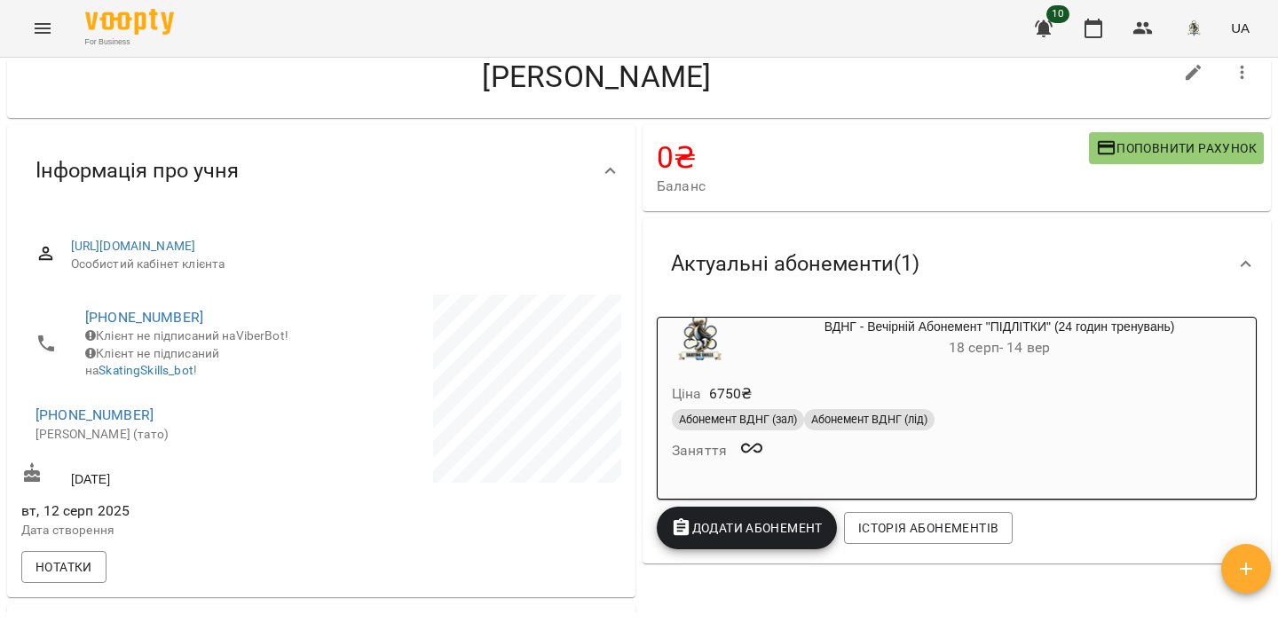
click at [898, 363] on div "ВДНГ - Вечірній Абонемент "ПІДЛІТКИ" (24 годин тренувань) [DATE] - [DATE]" at bounding box center [956, 339] width 605 height 50
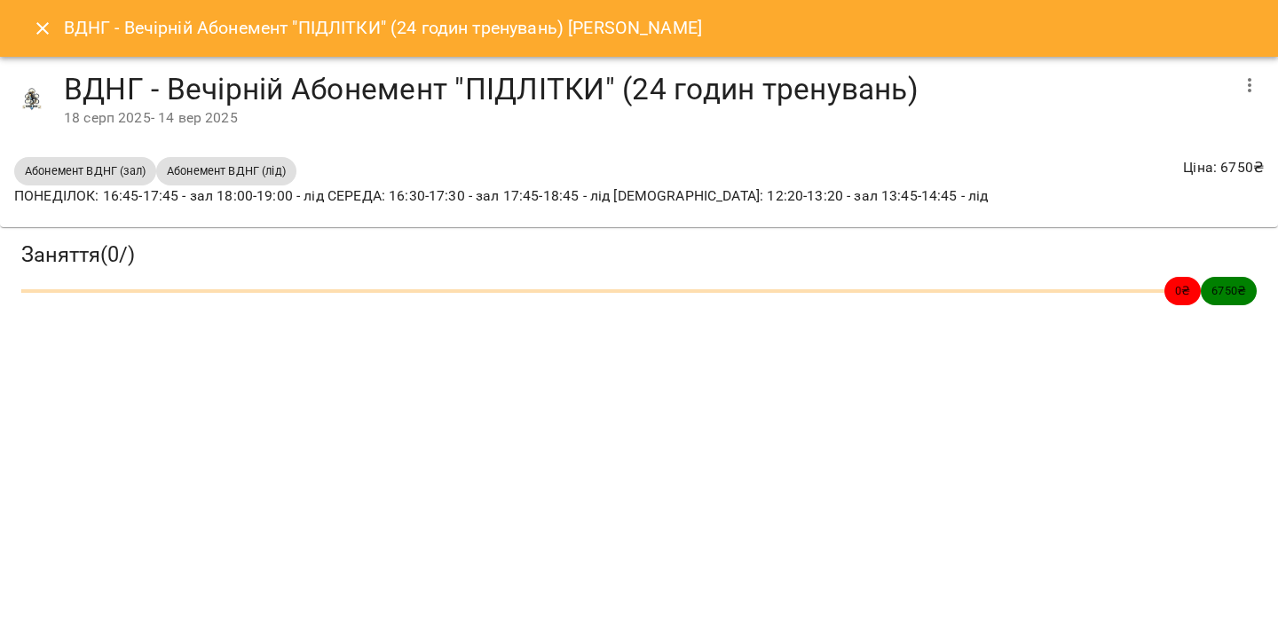
click at [30, 27] on button "Close" at bounding box center [42, 28] width 43 height 43
